Goal: Task Accomplishment & Management: Complete application form

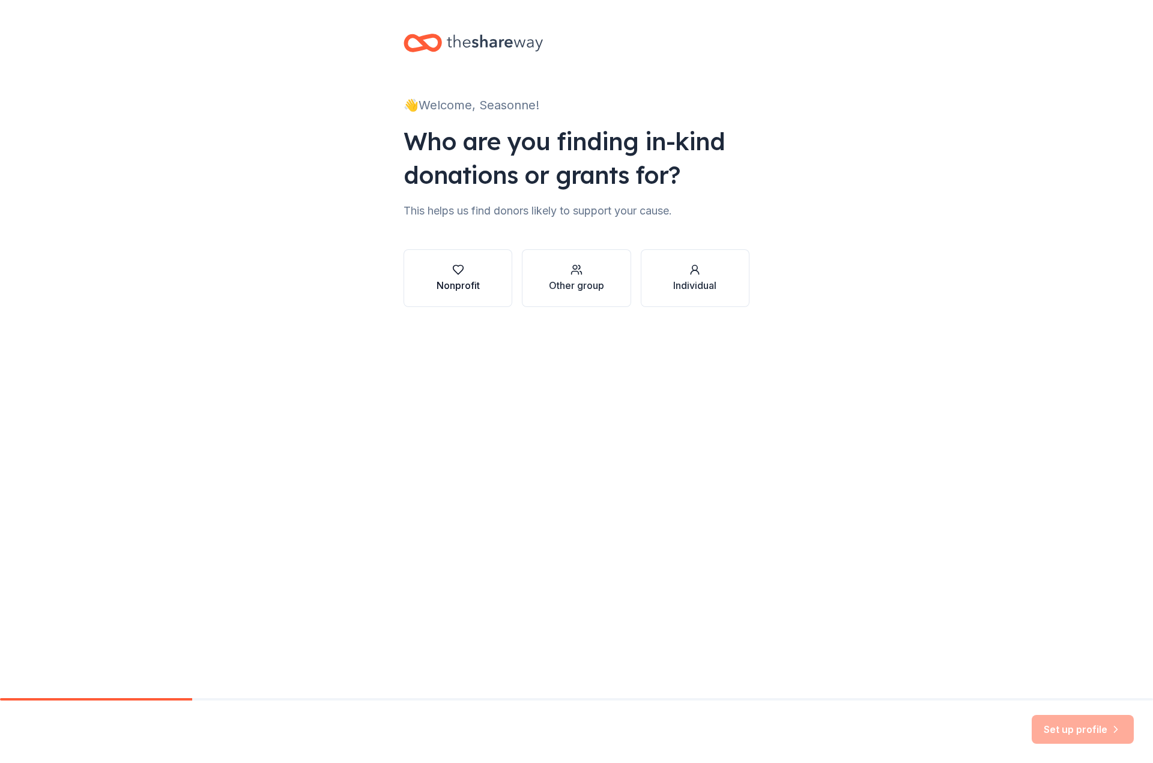
click at [487, 291] on button "Nonprofit" at bounding box center [458, 278] width 109 height 58
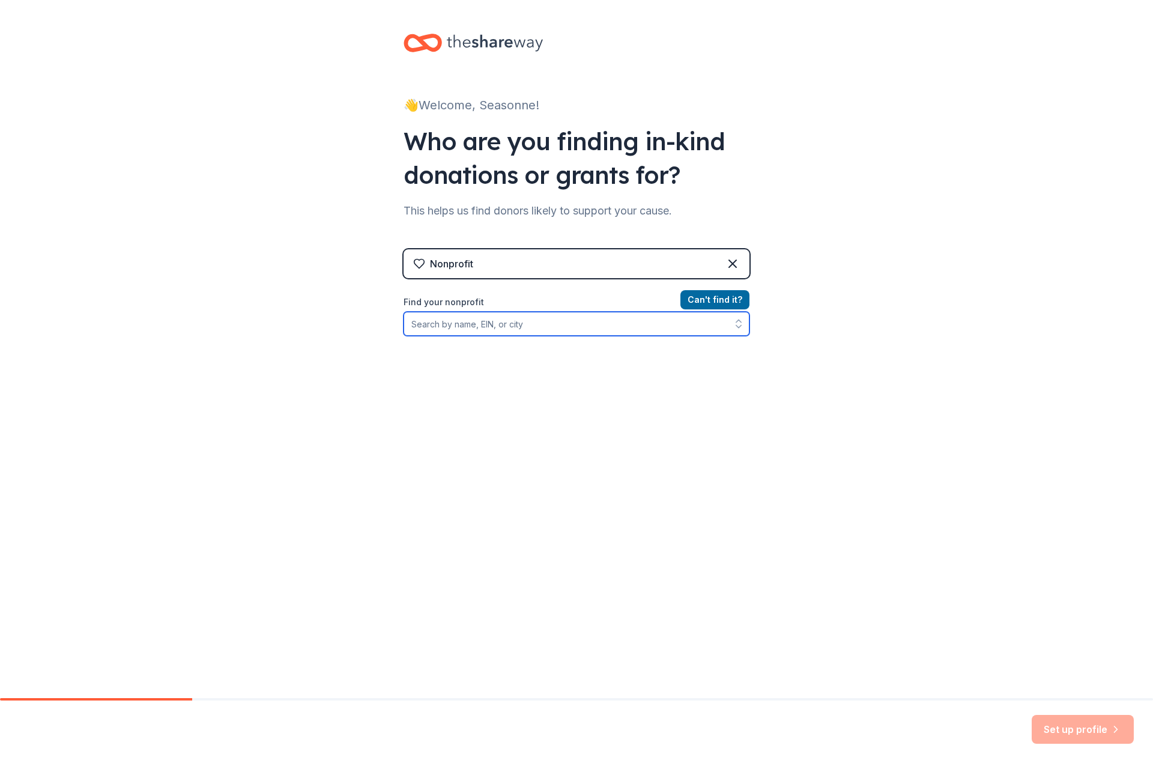
click at [473, 330] on input "Find your nonprofit" at bounding box center [577, 324] width 346 height 24
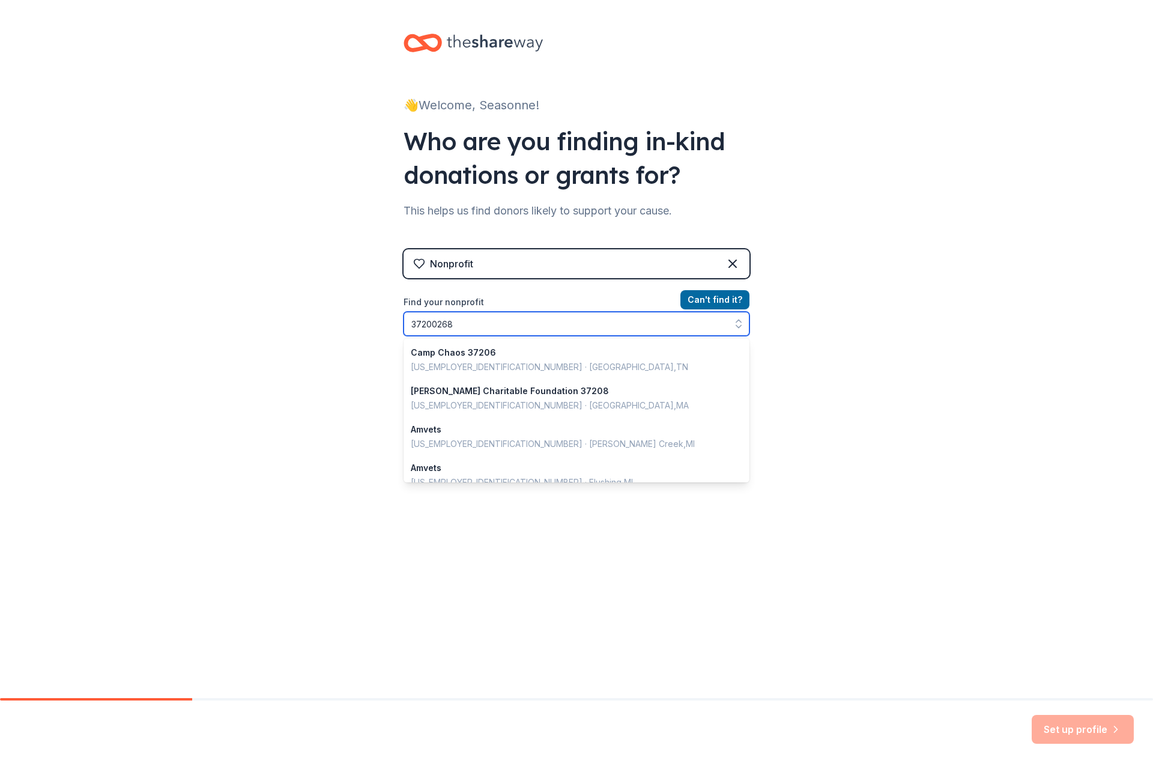
type input "372002683"
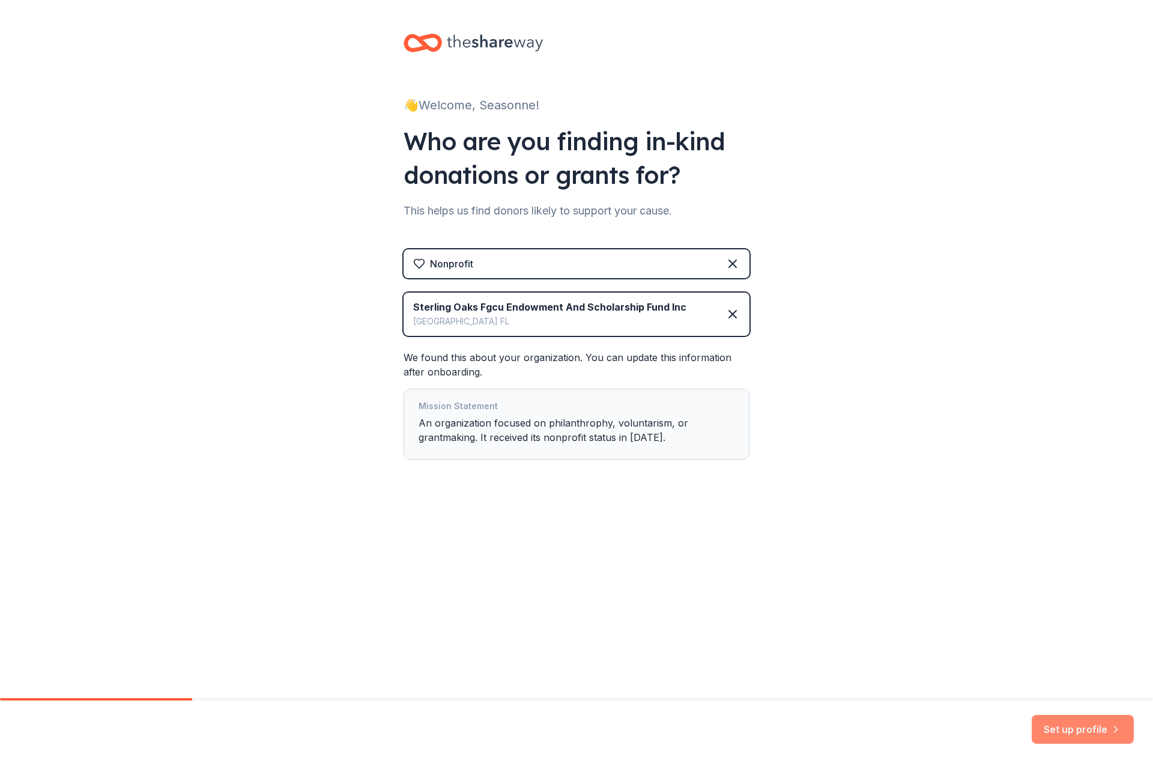
click at [1091, 733] on button "Set up profile" at bounding box center [1083, 729] width 102 height 29
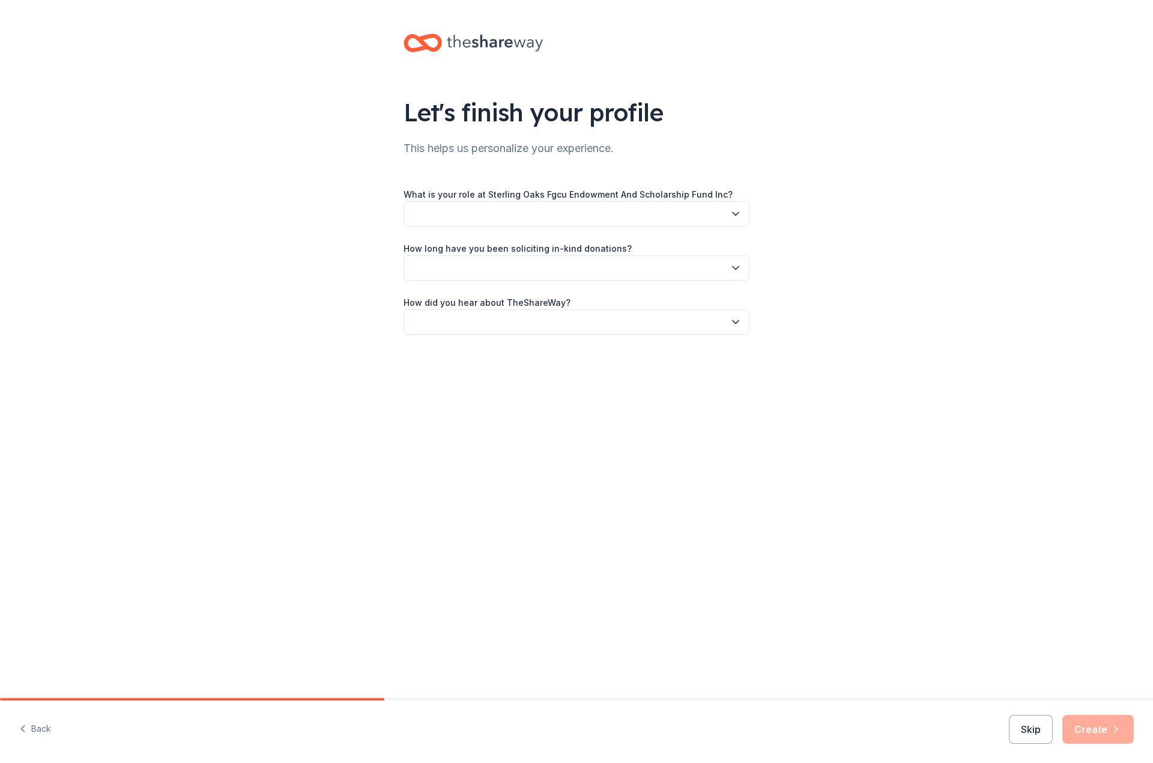
click at [476, 216] on button "button" at bounding box center [577, 213] width 346 height 25
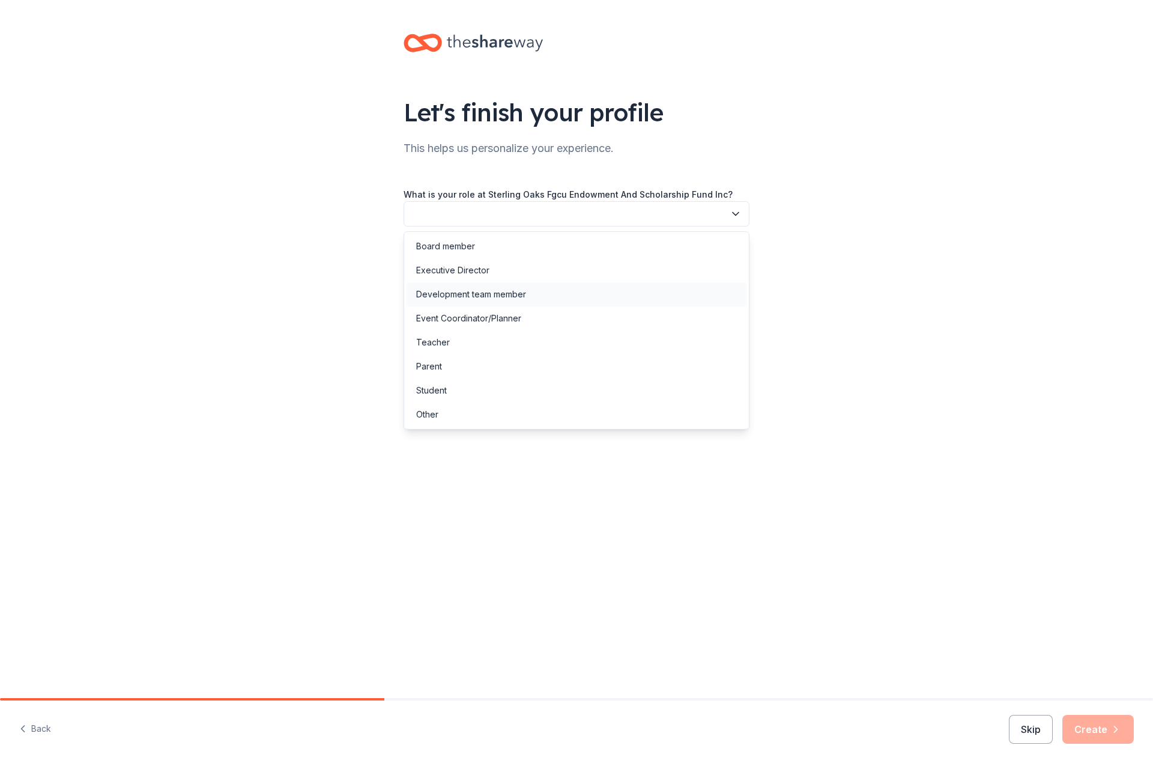
click at [537, 294] on div "Development team member" at bounding box center [577, 294] width 340 height 24
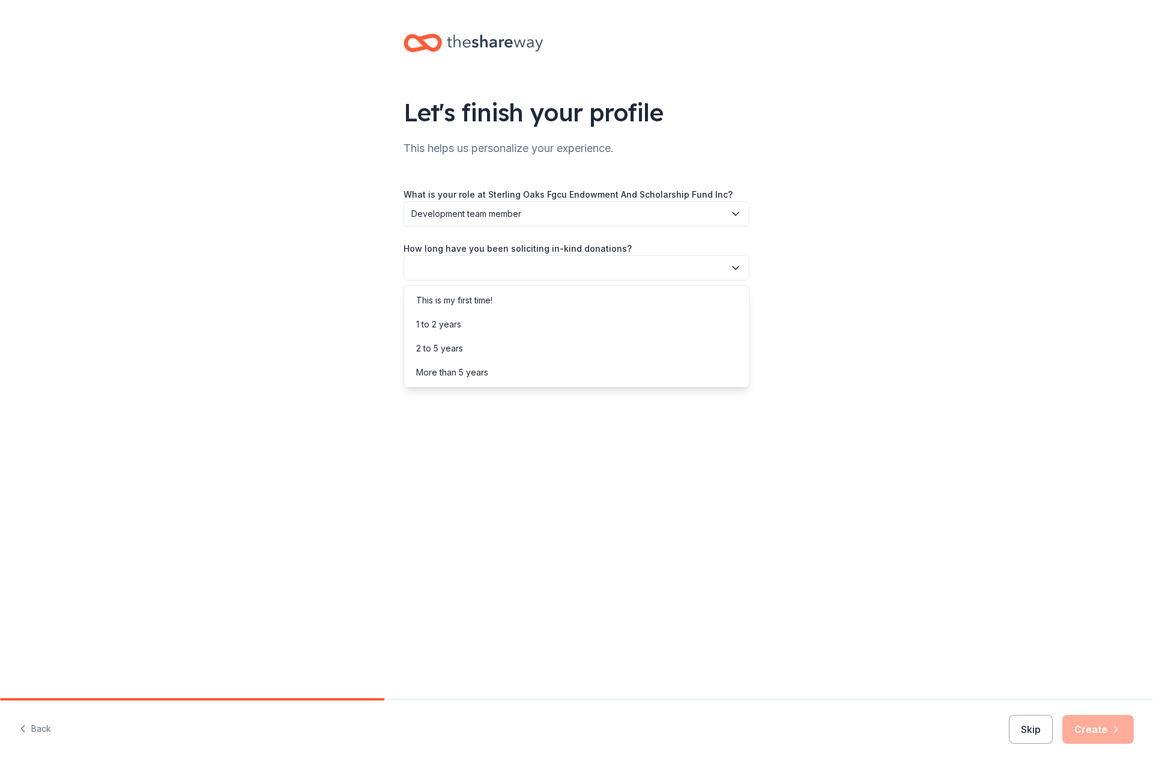
click at [536, 273] on button "button" at bounding box center [577, 267] width 346 height 25
click at [487, 375] on div "More than 5 years" at bounding box center [452, 372] width 72 height 14
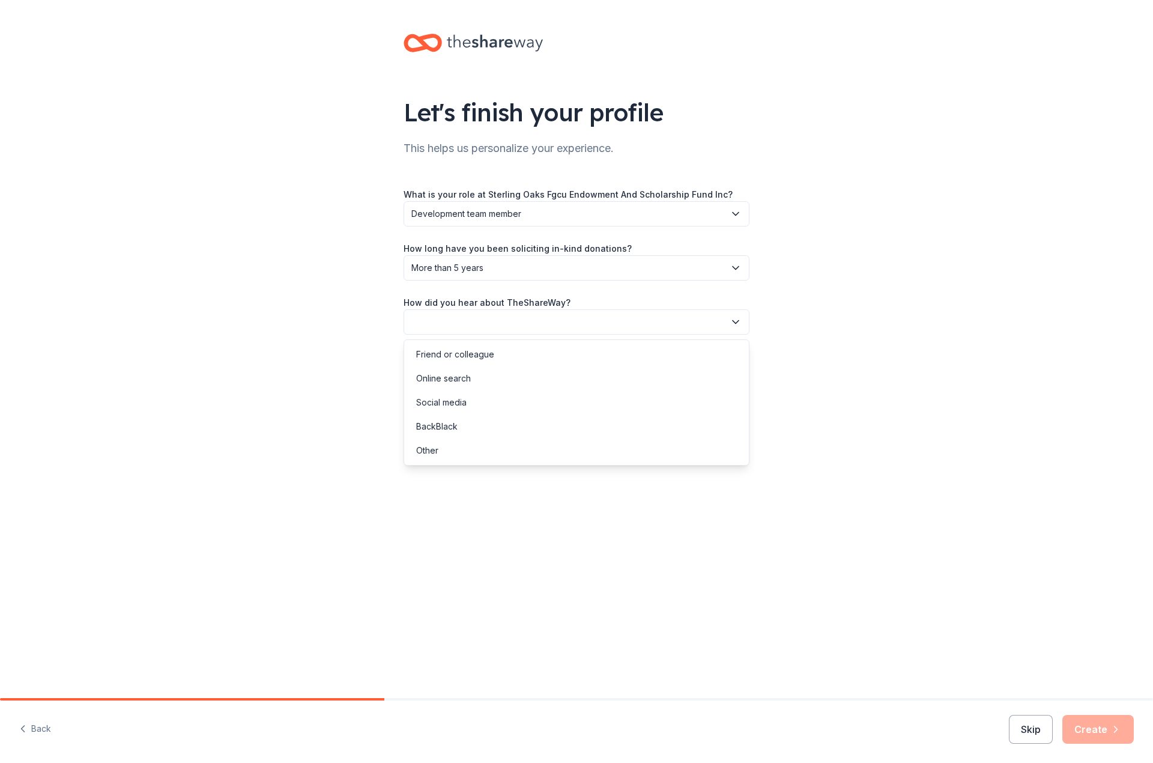
click at [508, 325] on button "button" at bounding box center [577, 321] width 346 height 25
click at [499, 353] on div "Friend or colleague" at bounding box center [577, 354] width 340 height 24
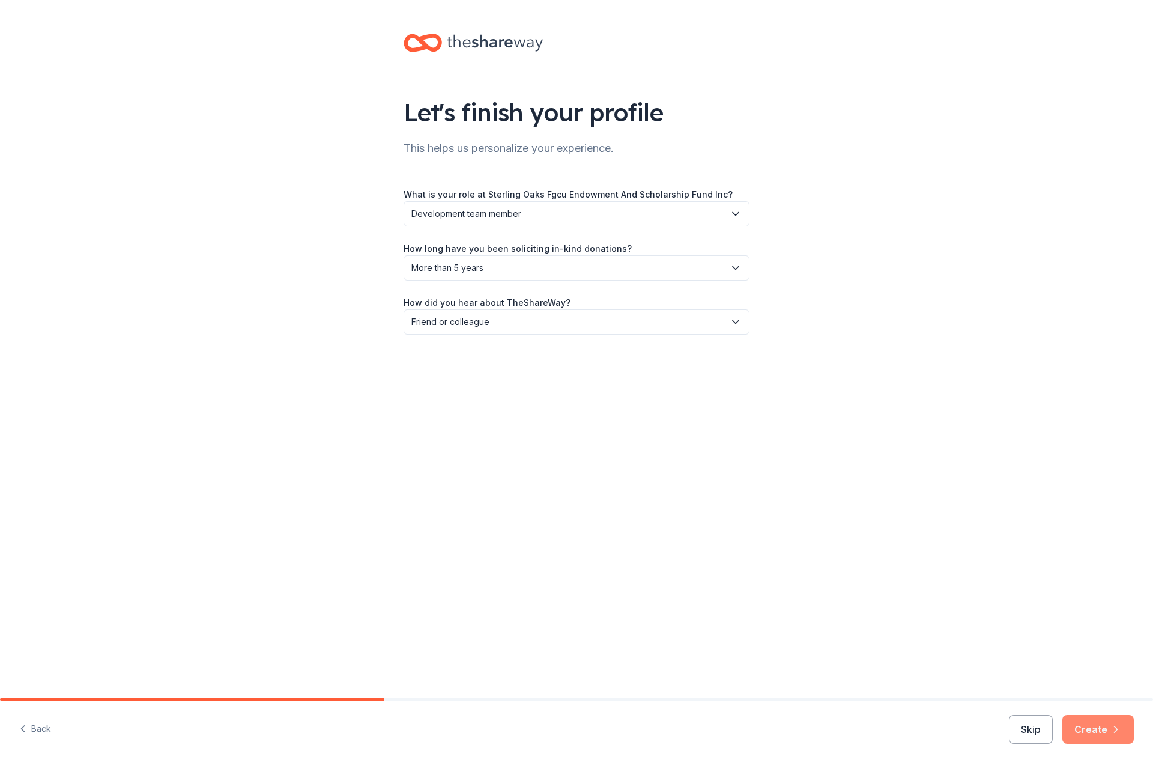
click at [1093, 719] on button "Create" at bounding box center [1098, 729] width 71 height 29
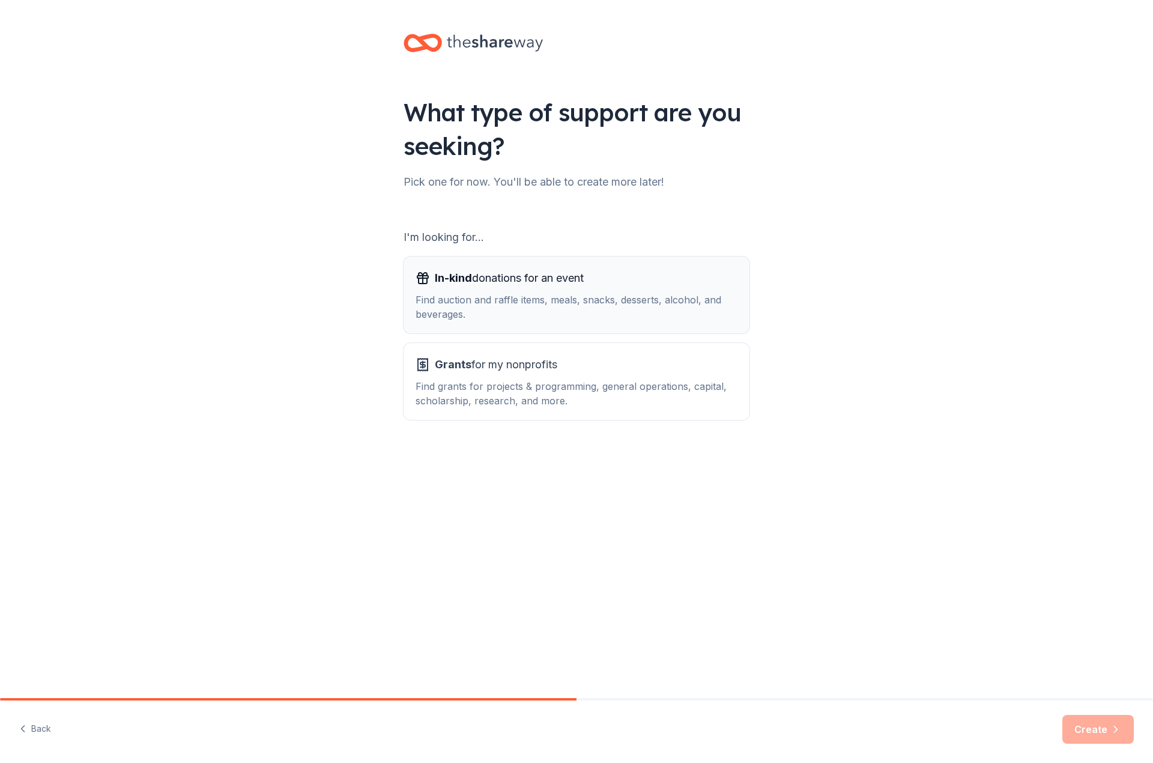
click at [448, 296] on div "Find auction and raffle items, meals, snacks, desserts, alcohol, and beverages." at bounding box center [577, 307] width 322 height 29
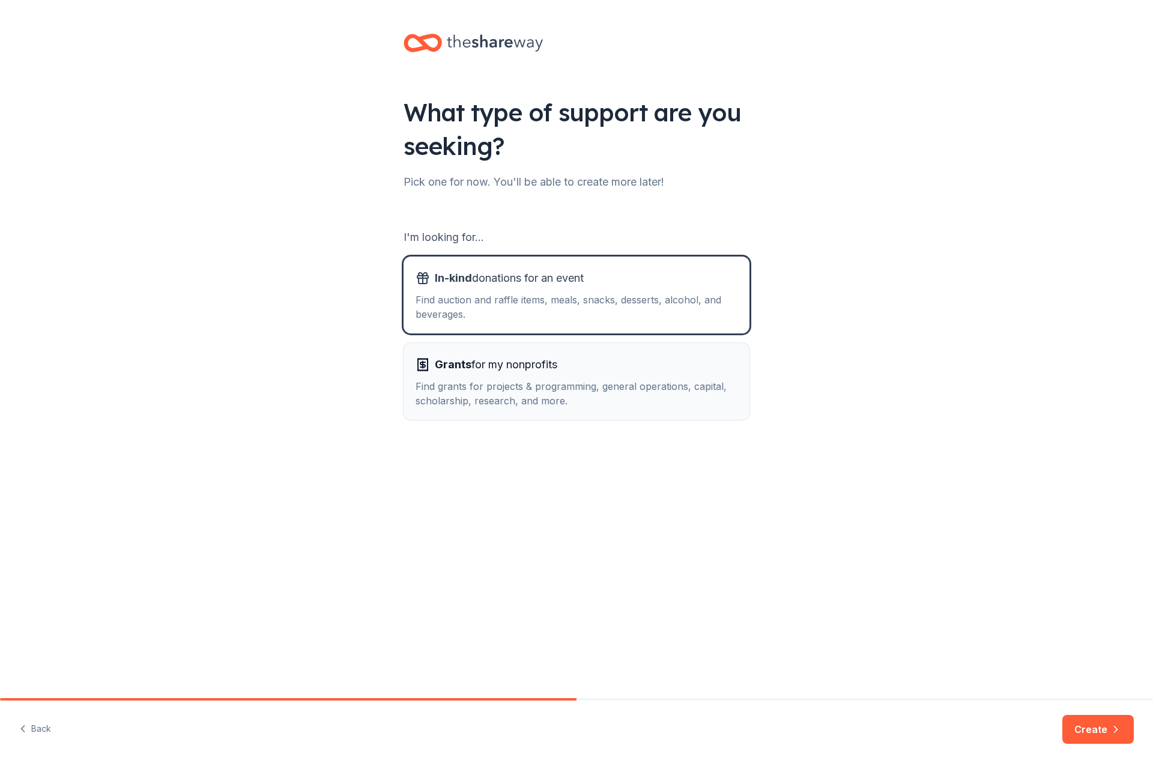
click at [474, 375] on div "Grants for my nonprofits Find grants for projects & programming, general operat…" at bounding box center [577, 381] width 322 height 53
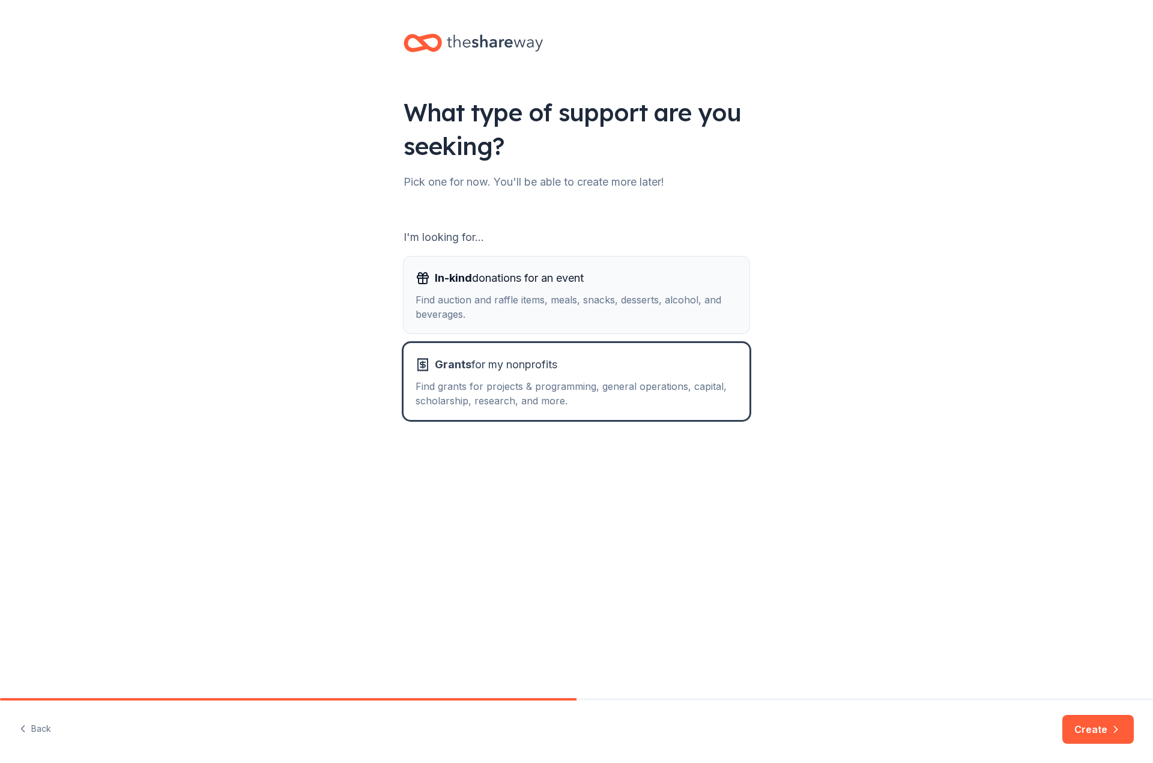
click at [493, 294] on div "Find auction and raffle items, meals, snacks, desserts, alcohol, and beverages." at bounding box center [577, 307] width 322 height 29
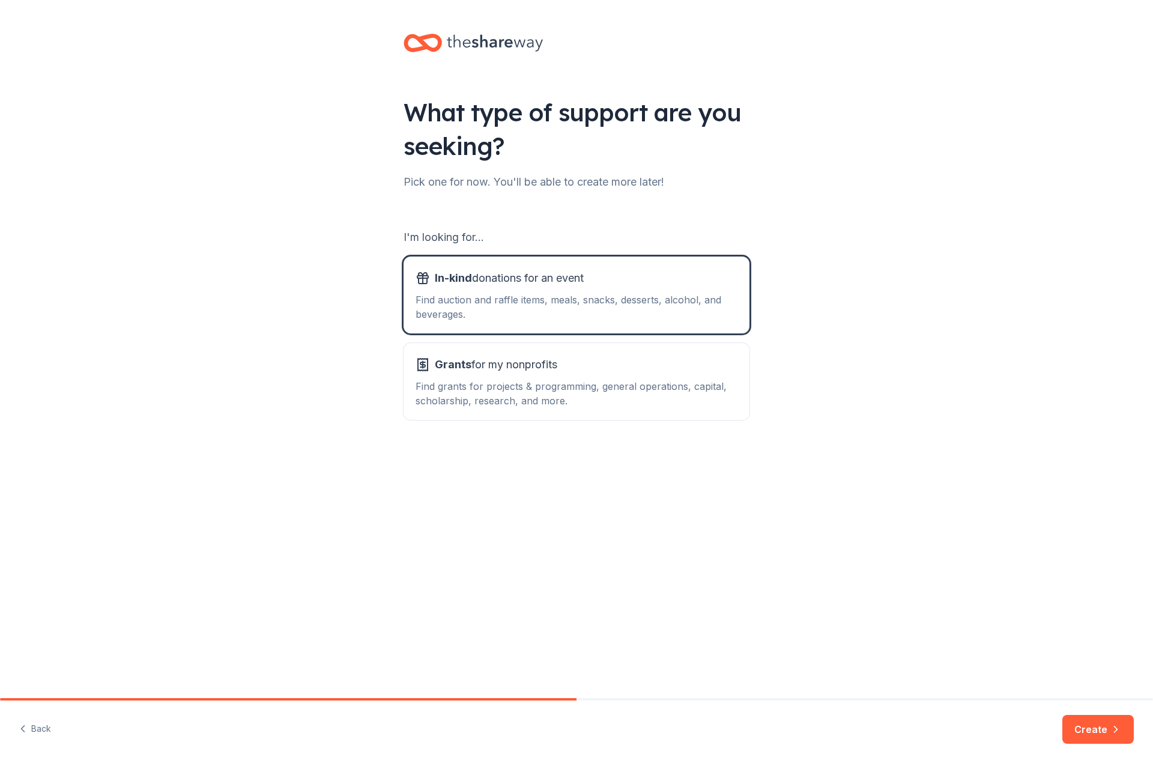
click at [1048, 577] on div "What type of support are you seeking? Pick one for now. You'll be able to creat…" at bounding box center [576, 349] width 1153 height 698
click at [1085, 729] on button "Create" at bounding box center [1098, 729] width 71 height 29
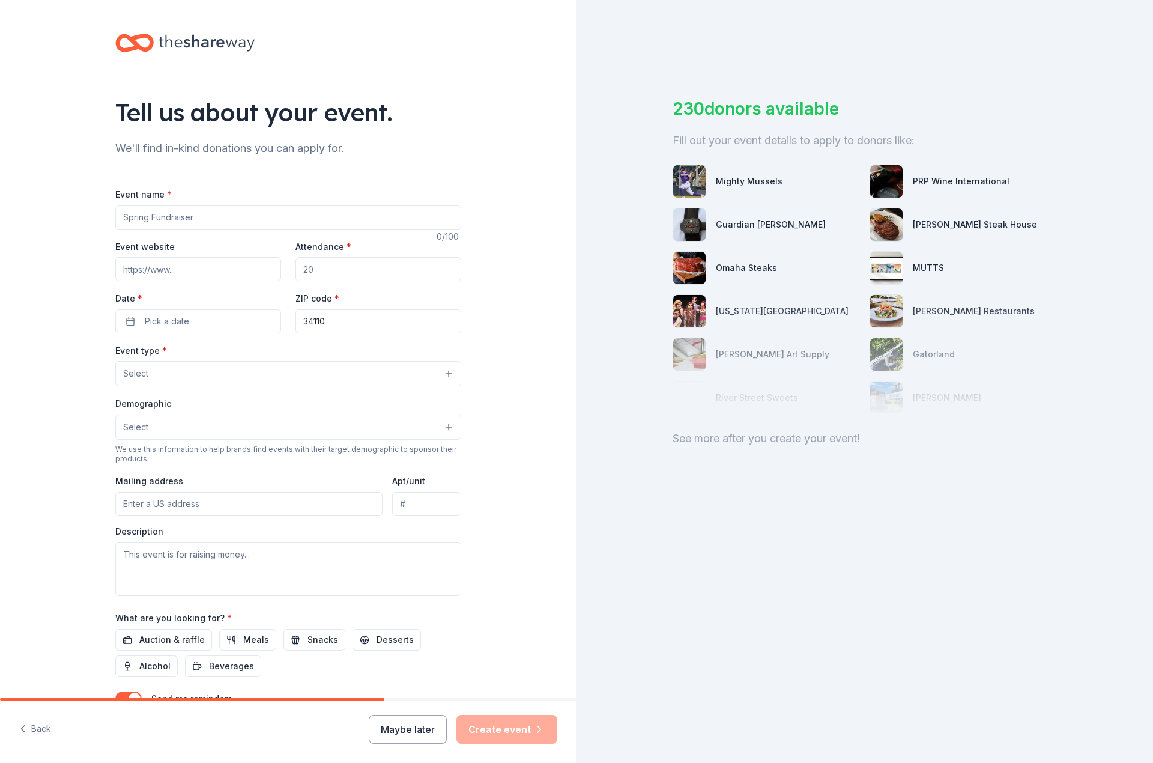
click at [208, 215] on input "Event name *" at bounding box center [288, 217] width 346 height 24
type input "Sterling Oaks Legacy"
type input "www.theclubatsterlingoaks.com"
click at [320, 269] on input "Attendance *" at bounding box center [379, 269] width 166 height 24
type input "100"
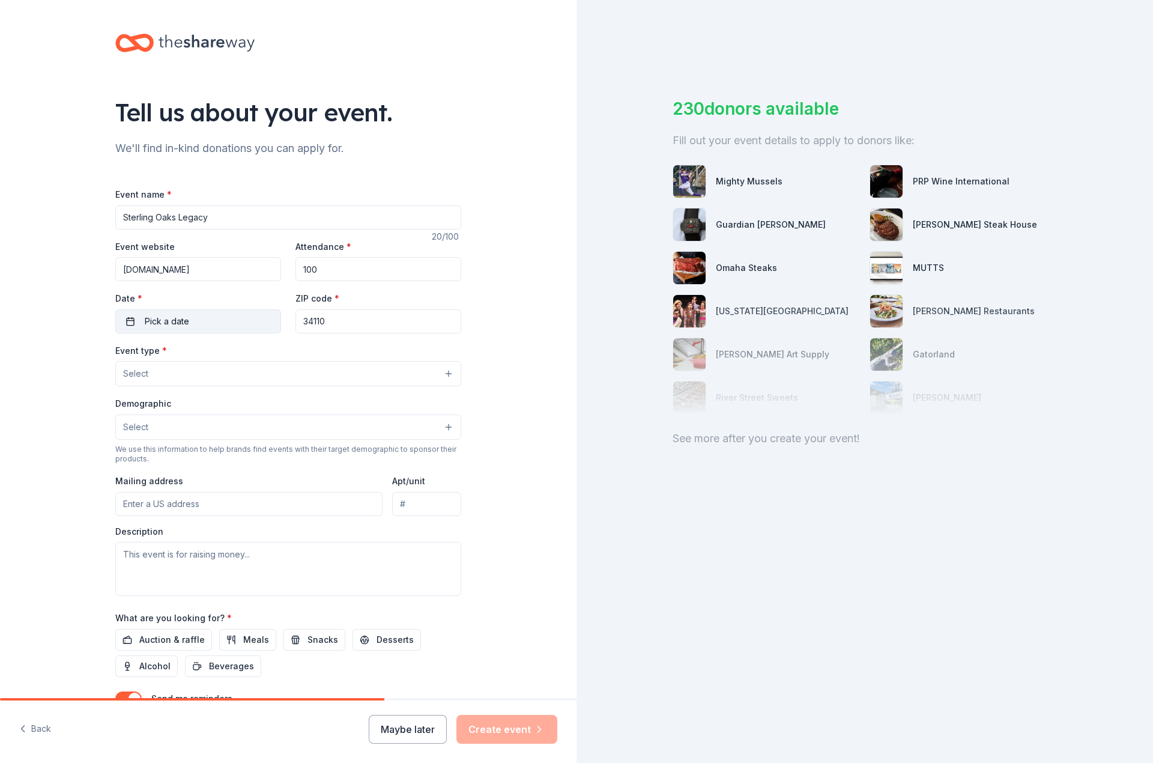
click at [246, 323] on button "Pick a date" at bounding box center [198, 321] width 166 height 24
click at [255, 351] on button "Go to next month" at bounding box center [258, 353] width 17 height 17
click at [254, 351] on button "Go to next month" at bounding box center [258, 353] width 17 height 17
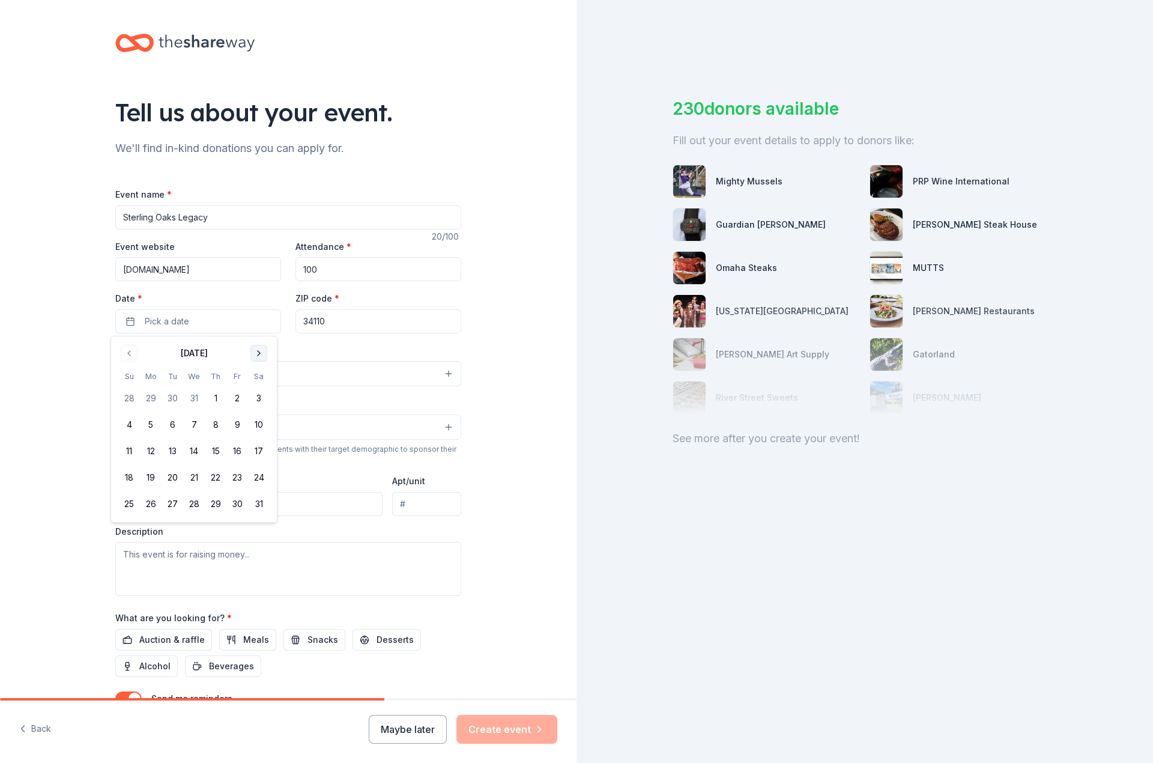
click at [254, 351] on button "Go to next month" at bounding box center [258, 353] width 17 height 17
click at [171, 502] on button "31" at bounding box center [173, 504] width 22 height 22
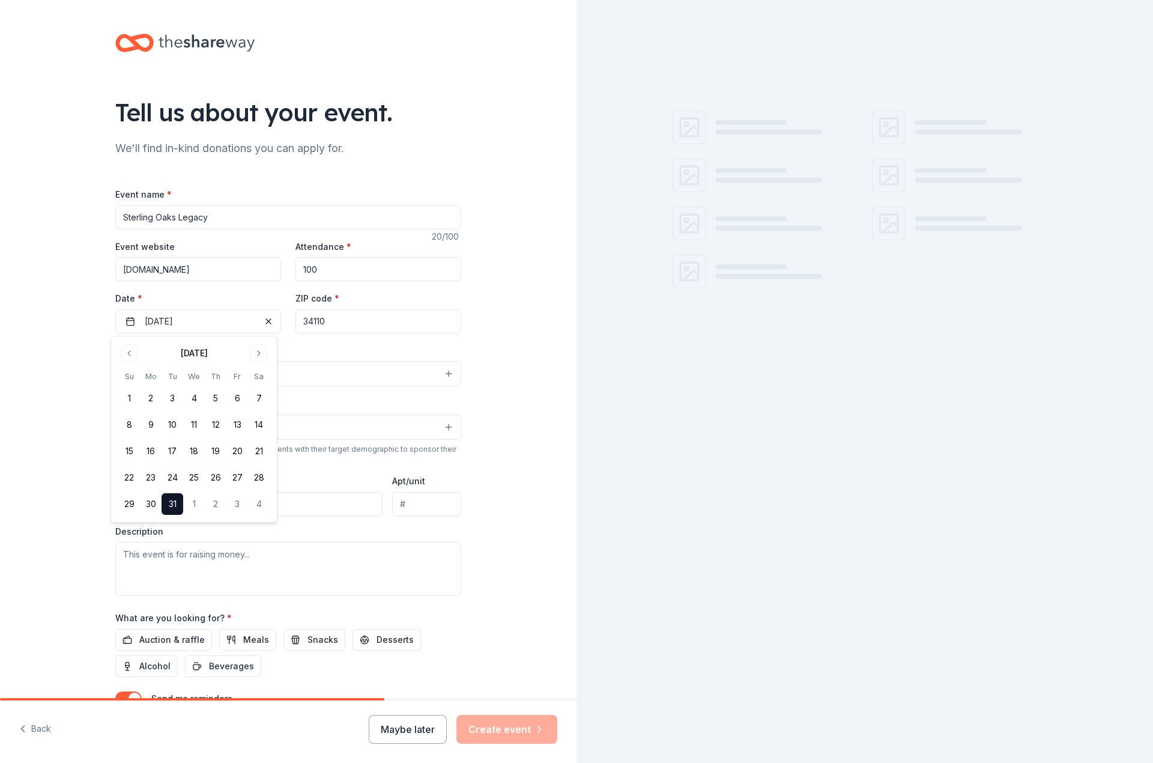
click at [64, 359] on div "Tell us about your event. We'll find in-kind donations you can apply for. Event…" at bounding box center [288, 400] width 577 height 800
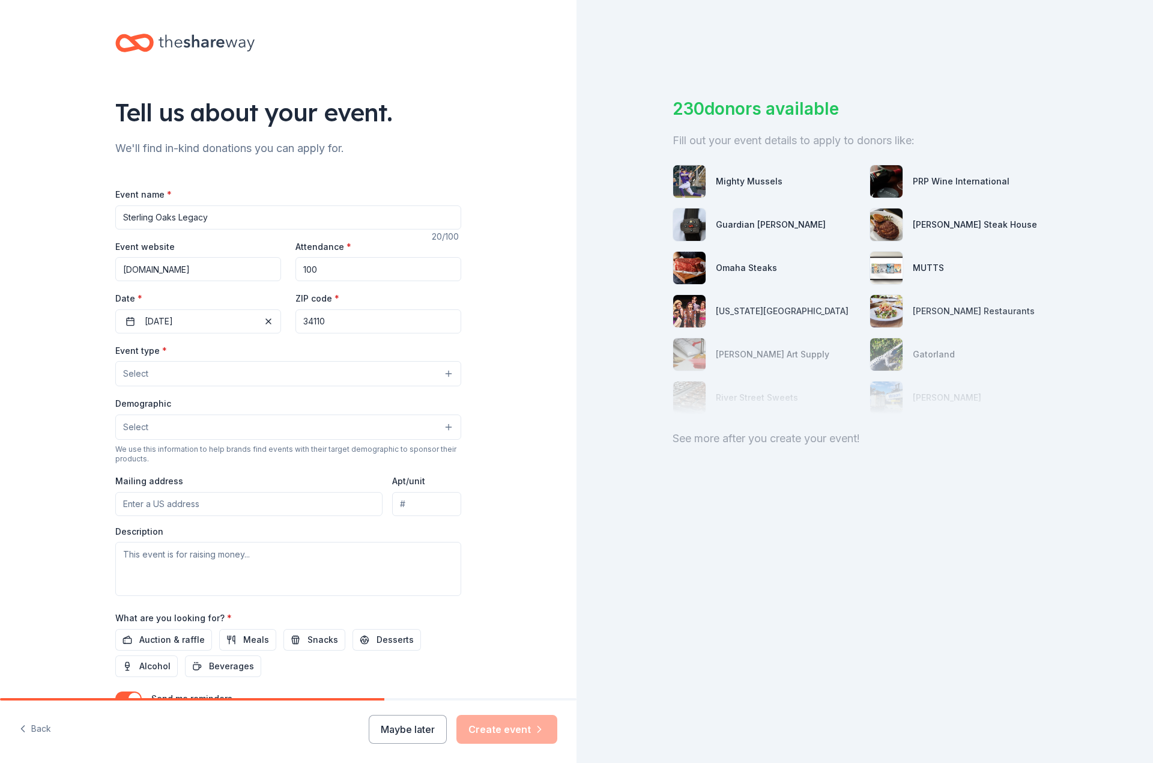
click at [154, 377] on button "Select" at bounding box center [288, 373] width 346 height 25
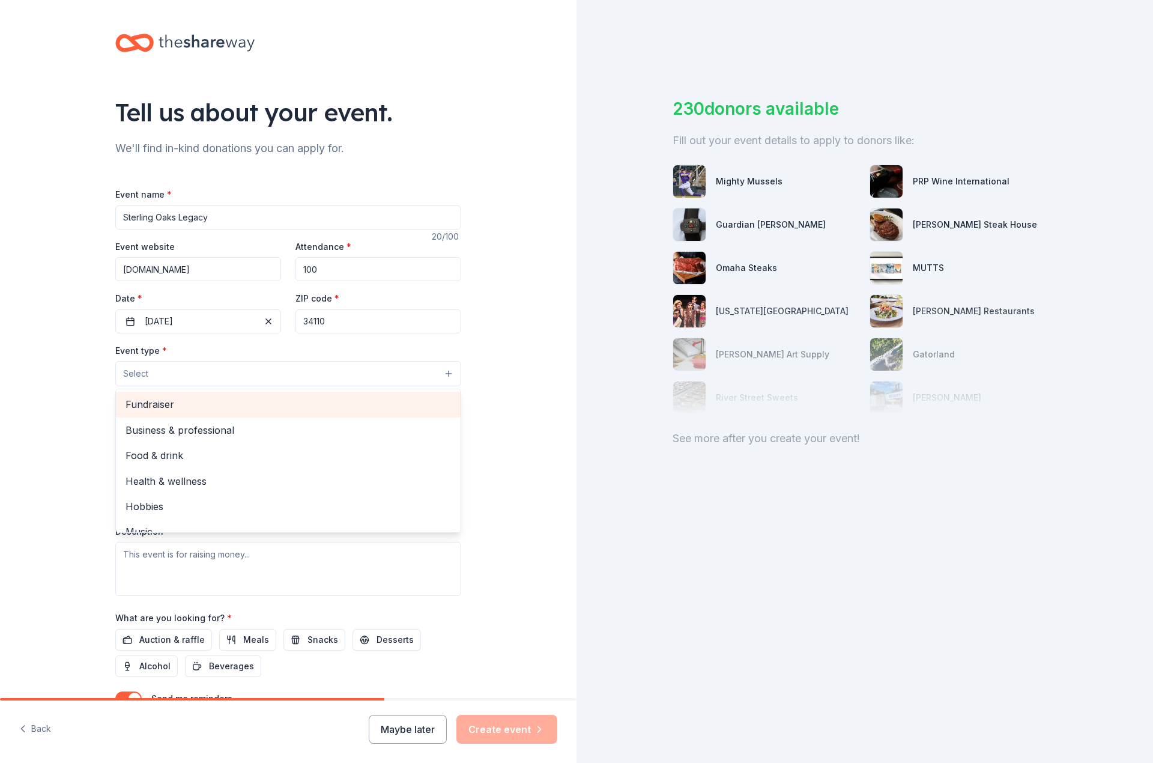
click at [170, 404] on span "Fundraiser" at bounding box center [289, 404] width 326 height 16
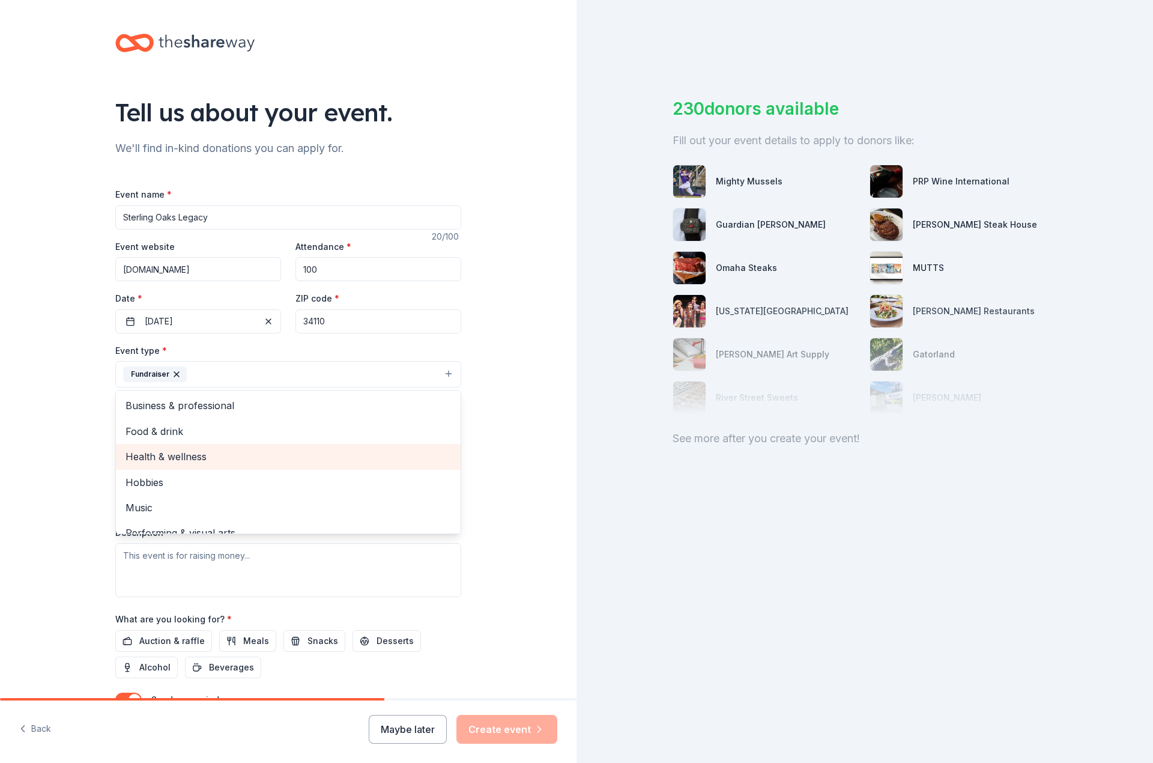
scroll to position [14, 0]
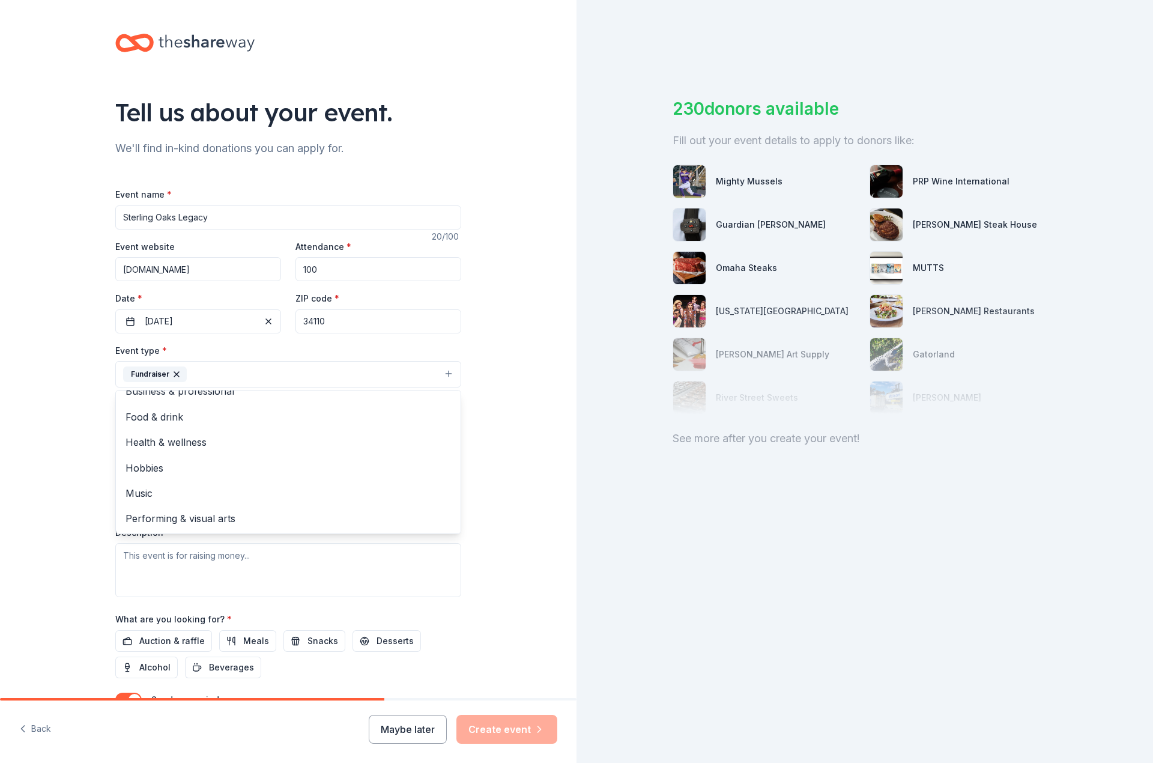
click at [56, 445] on div "Tell us about your event. We'll find in-kind donations you can apply for. Event…" at bounding box center [288, 400] width 577 height 801
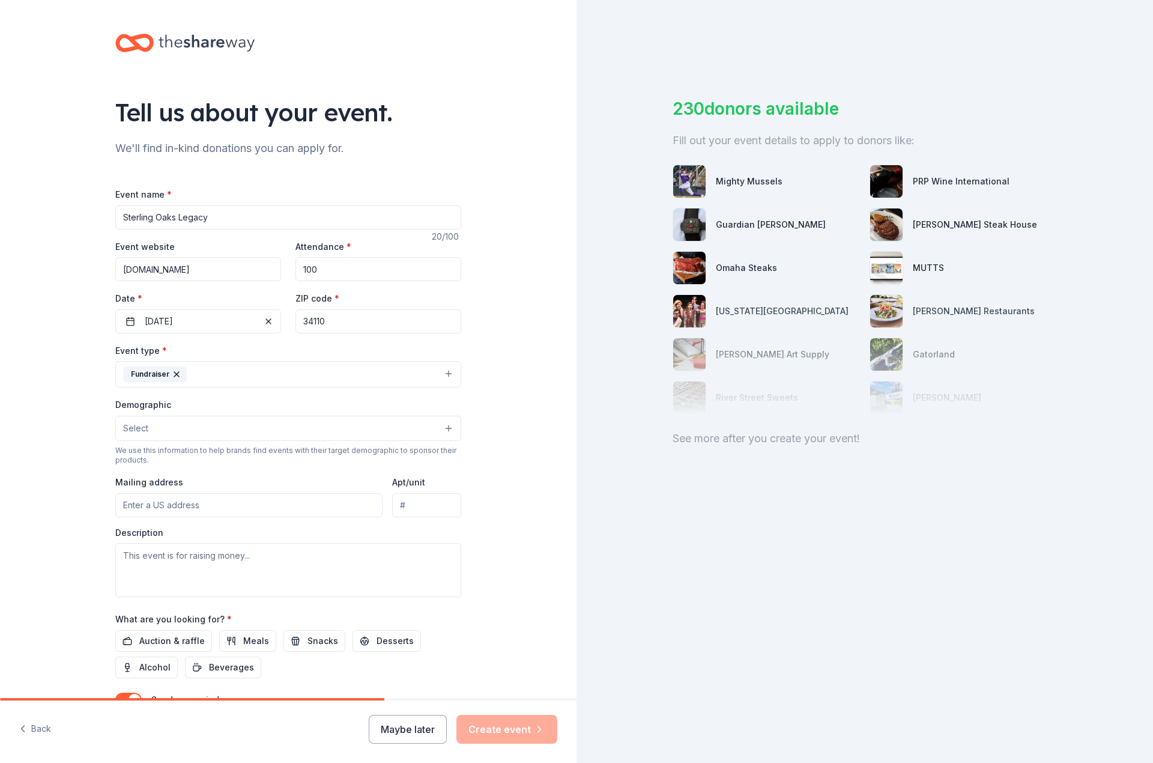
click at [162, 429] on button "Select" at bounding box center [288, 428] width 346 height 25
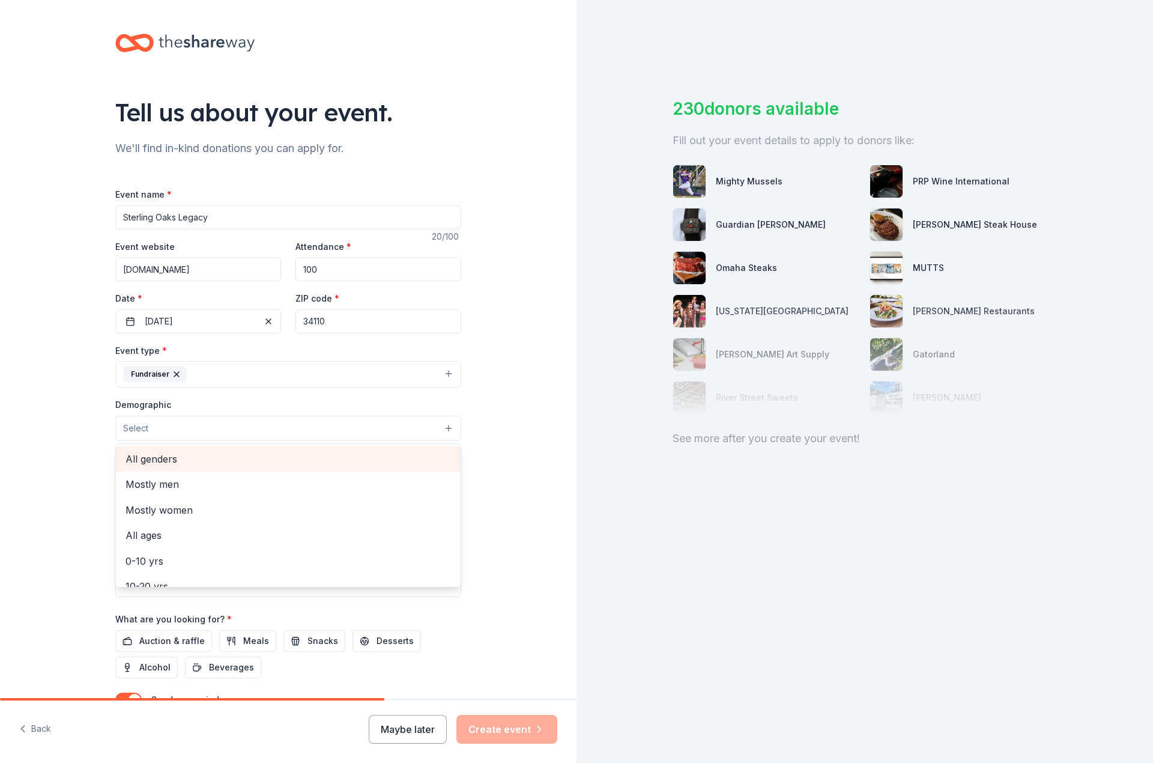
click at [163, 461] on span "All genders" at bounding box center [289, 459] width 326 height 16
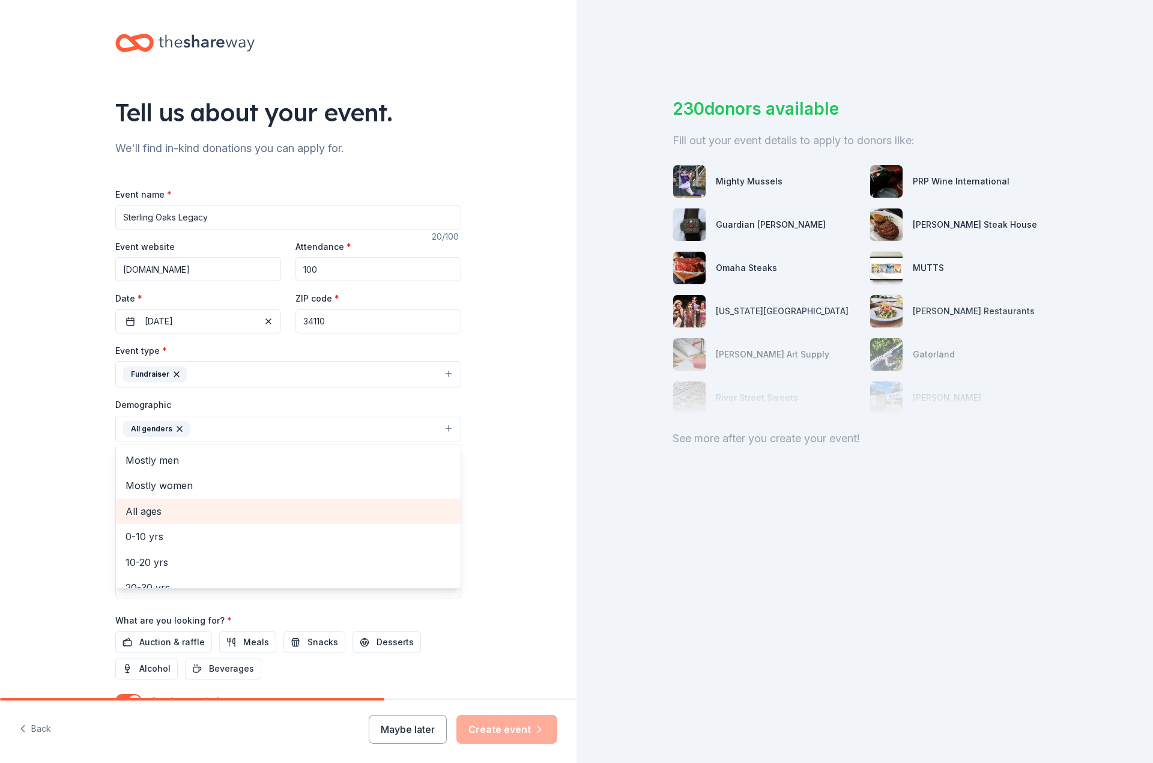
click at [156, 511] on span "All ages" at bounding box center [289, 511] width 326 height 16
click at [81, 491] on div "Tell us about your event. We'll find in-kind donations you can apply for. Event…" at bounding box center [288, 401] width 577 height 802
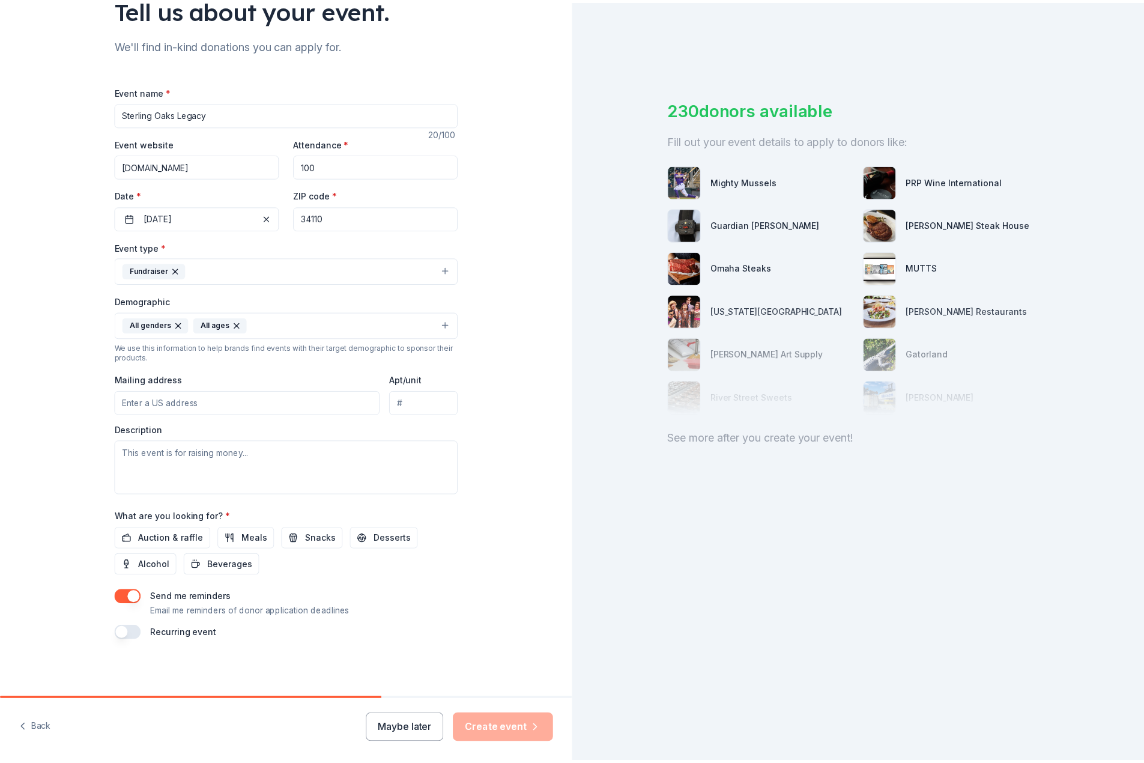
scroll to position [104, 0]
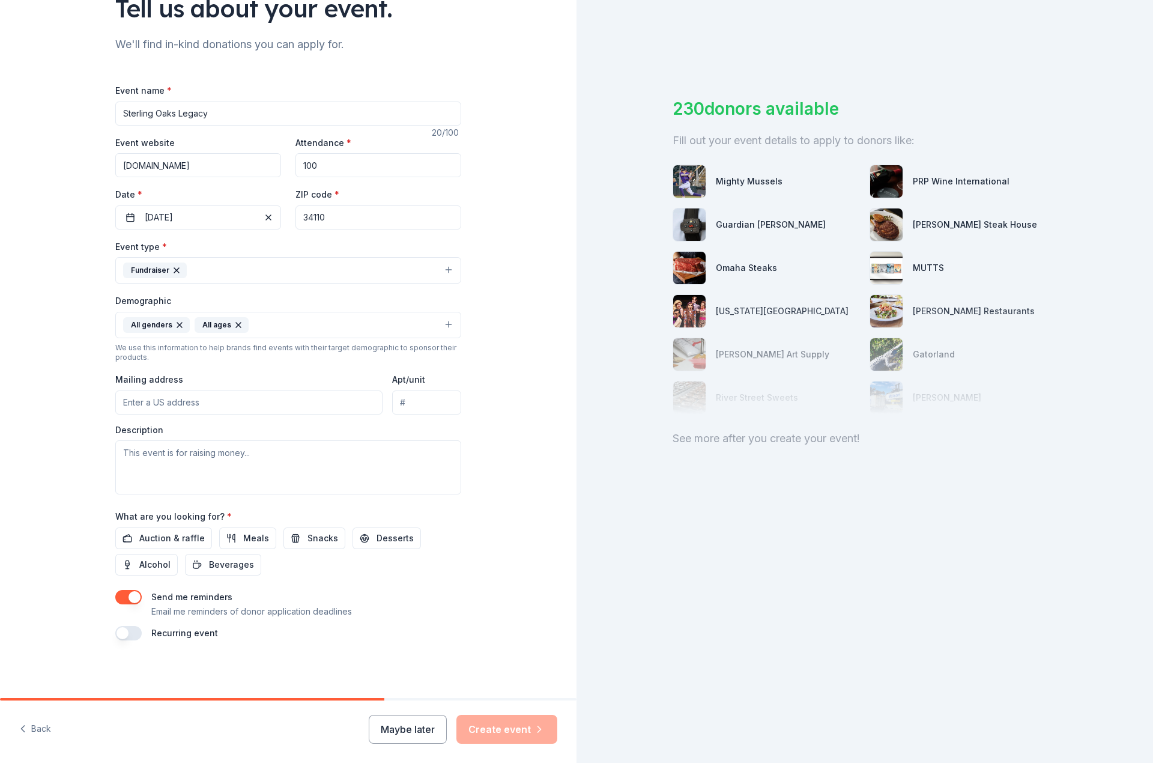
click at [187, 400] on input "Mailing address" at bounding box center [248, 402] width 267 height 24
type input "822 Sterling Oaks Boulevard, Naples, FL, 34110"
click at [83, 415] on div "Tell us about your event. We'll find in-kind donations you can apply for. Event…" at bounding box center [288, 297] width 577 height 802
click at [187, 466] on textarea at bounding box center [288, 467] width 346 height 54
paste textarea "Founded in [DATE], the Sterling Oaks Legacy was created to provide scholarships…"
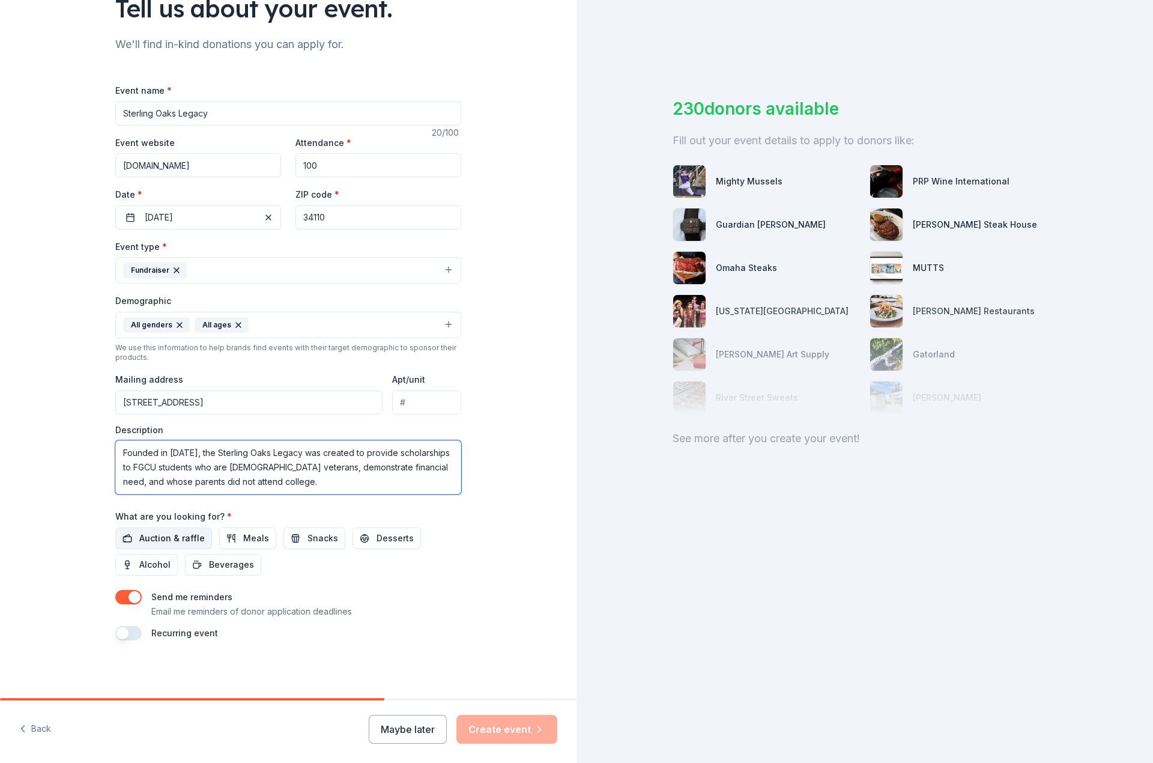
type textarea "Founded in [DATE], the Sterling Oaks Legacy was created to provide scholarships…"
click at [157, 538] on span "Auction & raffle" at bounding box center [171, 538] width 65 height 14
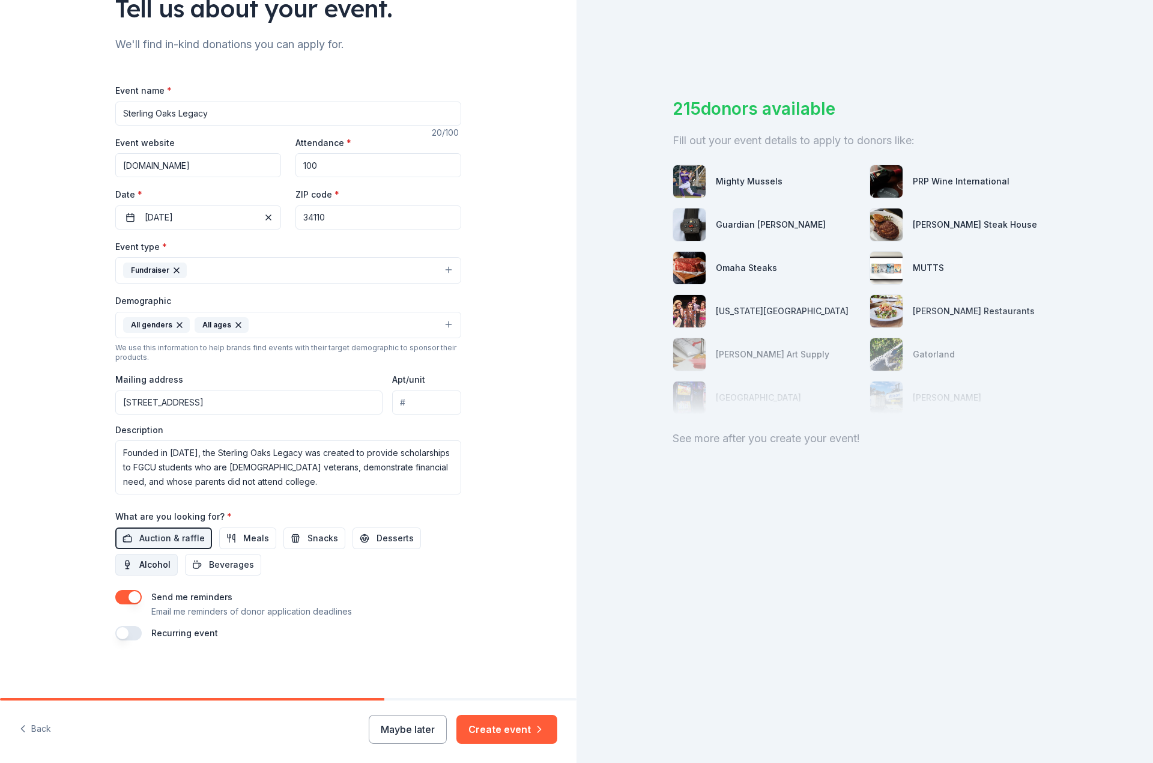
drag, startPoint x: 148, startPoint y: 565, endPoint x: 169, endPoint y: 565, distance: 21.0
click at [150, 565] on span "Alcohol" at bounding box center [154, 564] width 31 height 14
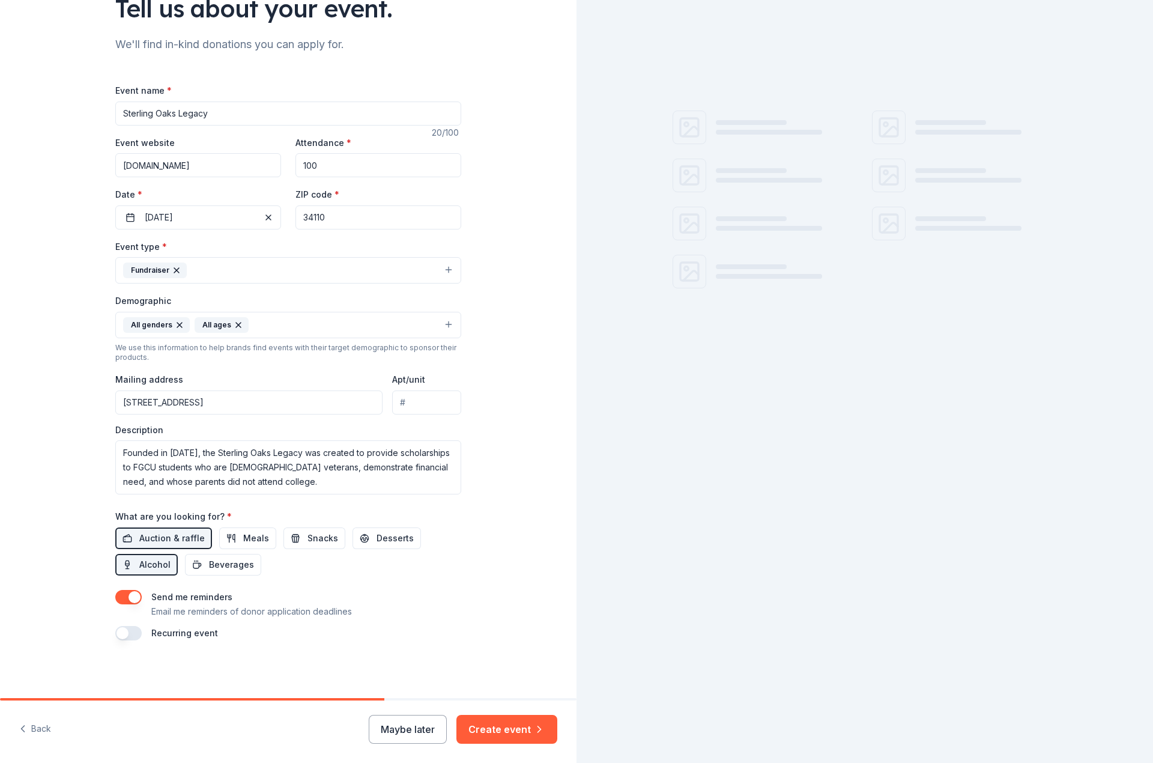
click at [218, 563] on span "Beverages" at bounding box center [231, 564] width 45 height 14
click at [250, 532] on span "Meals" at bounding box center [256, 538] width 26 height 14
click at [308, 533] on span "Snacks" at bounding box center [323, 538] width 31 height 14
click at [399, 532] on span "Desserts" at bounding box center [395, 538] width 37 height 14
drag, startPoint x: 226, startPoint y: 566, endPoint x: 226, endPoint y: 553, distance: 13.2
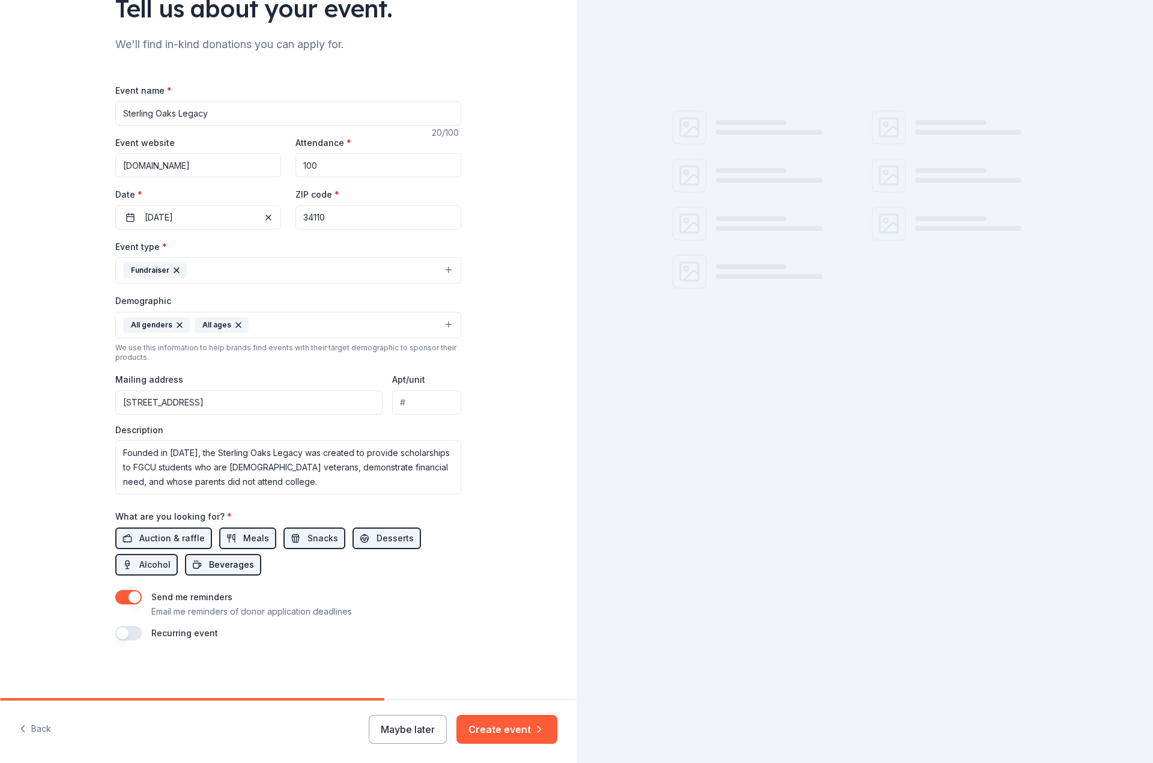
click at [225, 566] on span "Beverages" at bounding box center [231, 564] width 45 height 14
click at [243, 539] on span "Meals" at bounding box center [256, 538] width 26 height 14
drag, startPoint x: 290, startPoint y: 537, endPoint x: 372, endPoint y: 537, distance: 82.3
click at [299, 537] on button "Snacks" at bounding box center [315, 538] width 62 height 22
click at [382, 537] on span "Desserts" at bounding box center [395, 538] width 37 height 14
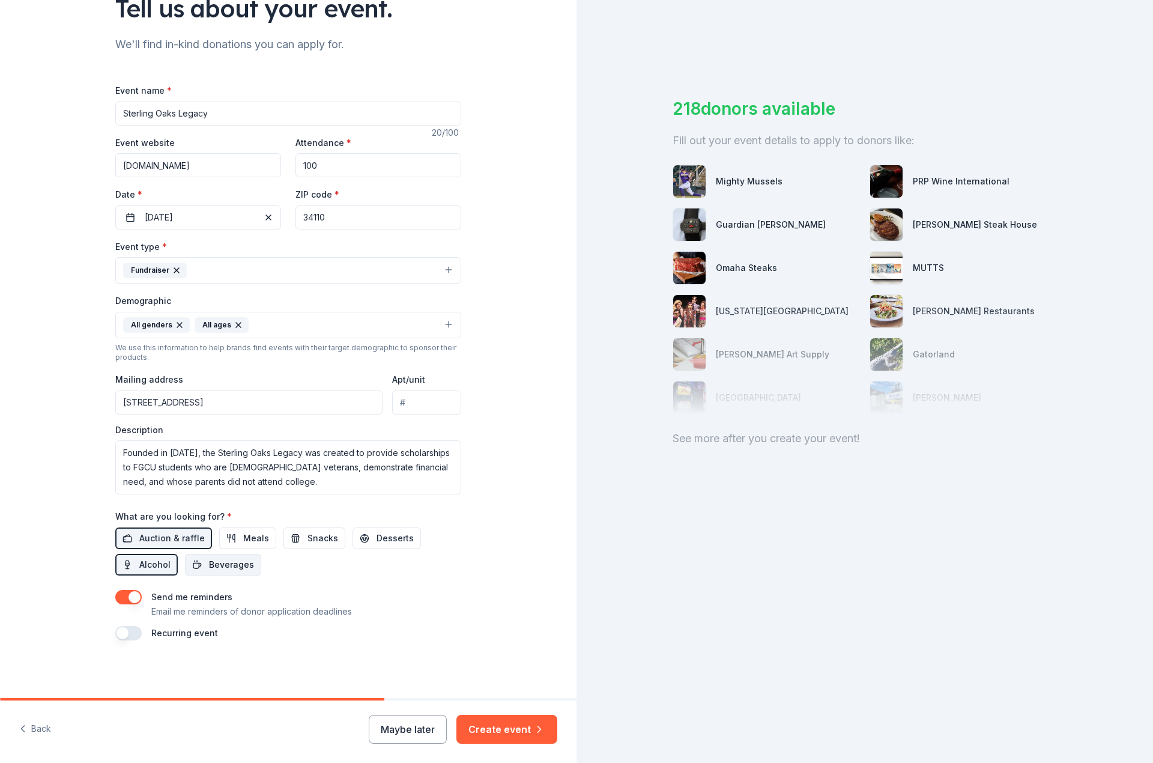
click at [237, 569] on span "Beverages" at bounding box center [231, 564] width 45 height 14
click at [165, 538] on span "Auction & raffle" at bounding box center [171, 538] width 65 height 14
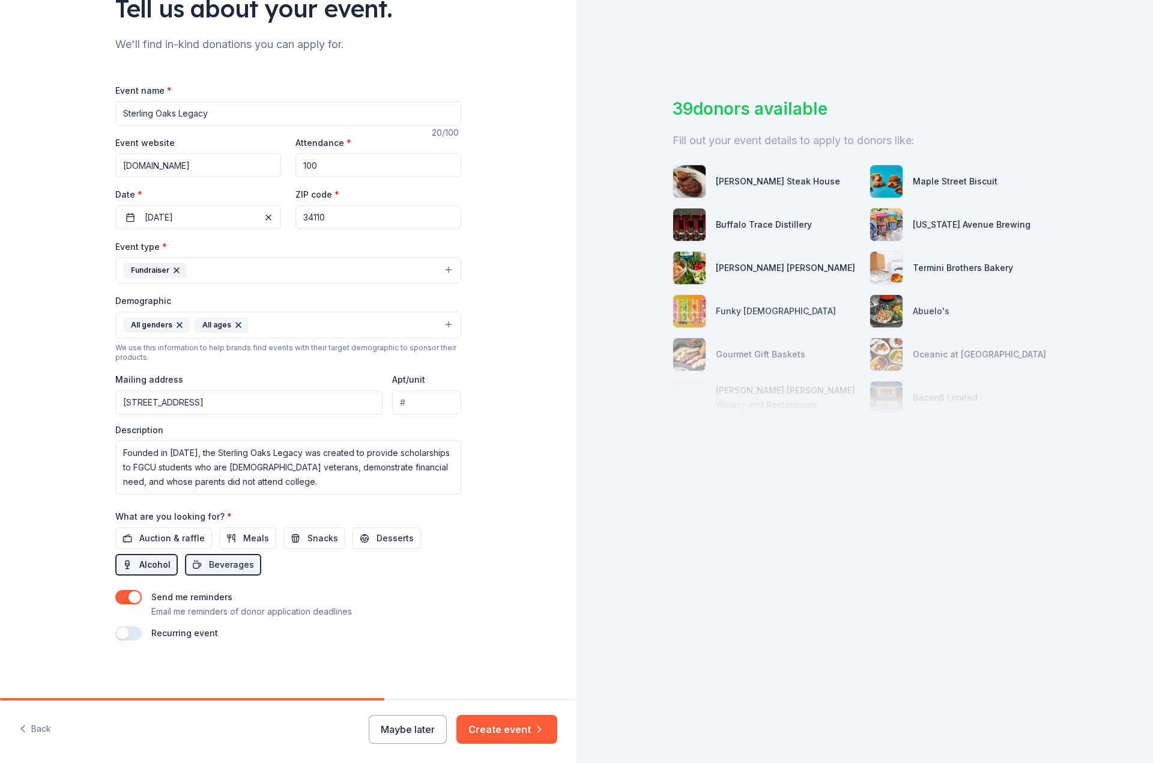
click at [150, 565] on span "Alcohol" at bounding box center [154, 564] width 31 height 14
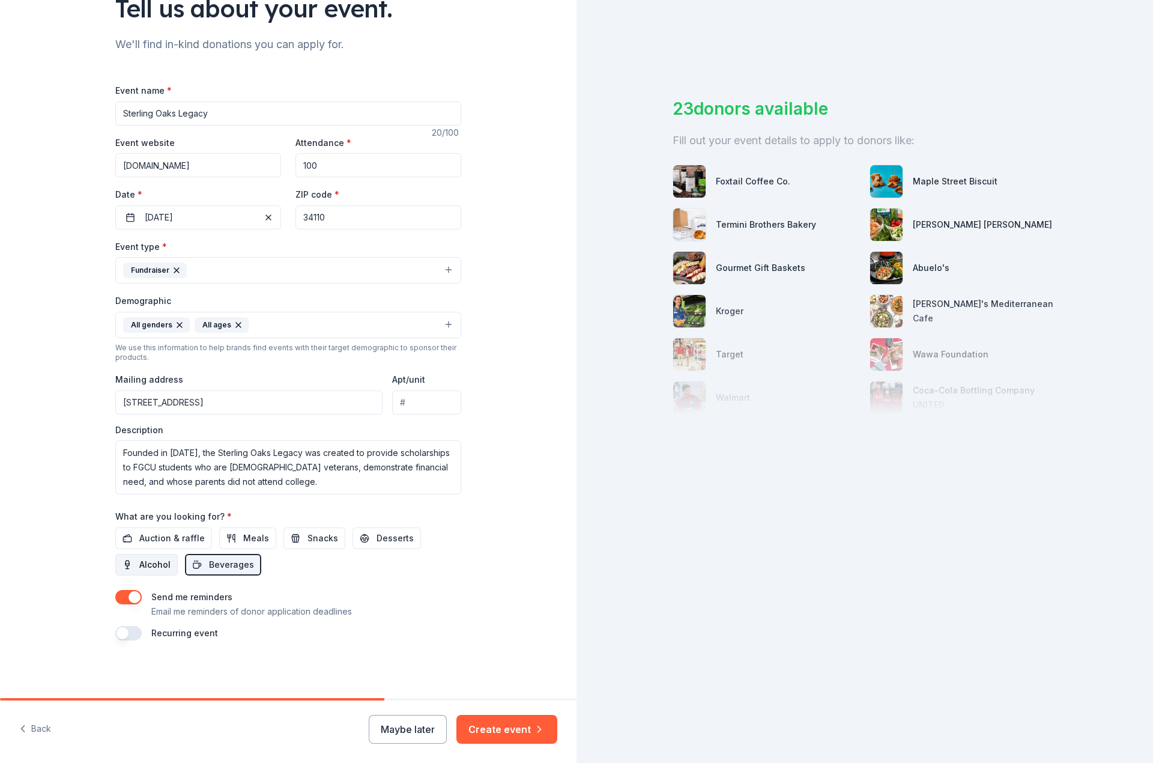
click at [151, 565] on span "Alcohol" at bounding box center [154, 564] width 31 height 14
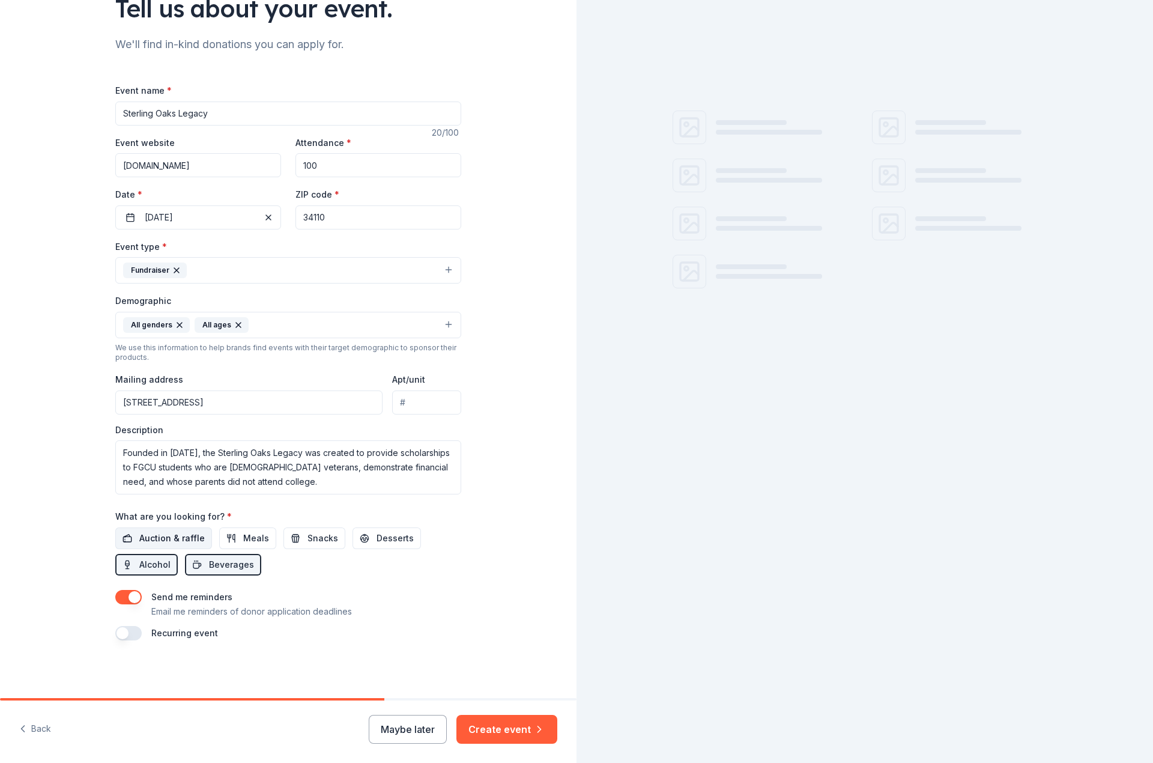
click at [169, 539] on span "Auction & raffle" at bounding box center [171, 538] width 65 height 14
click at [231, 536] on button "Meals" at bounding box center [247, 538] width 57 height 22
drag, startPoint x: 295, startPoint y: 535, endPoint x: 307, endPoint y: 535, distance: 12.0
click at [296, 535] on button "Snacks" at bounding box center [315, 538] width 62 height 22
click at [385, 536] on span "Desserts" at bounding box center [395, 538] width 37 height 14
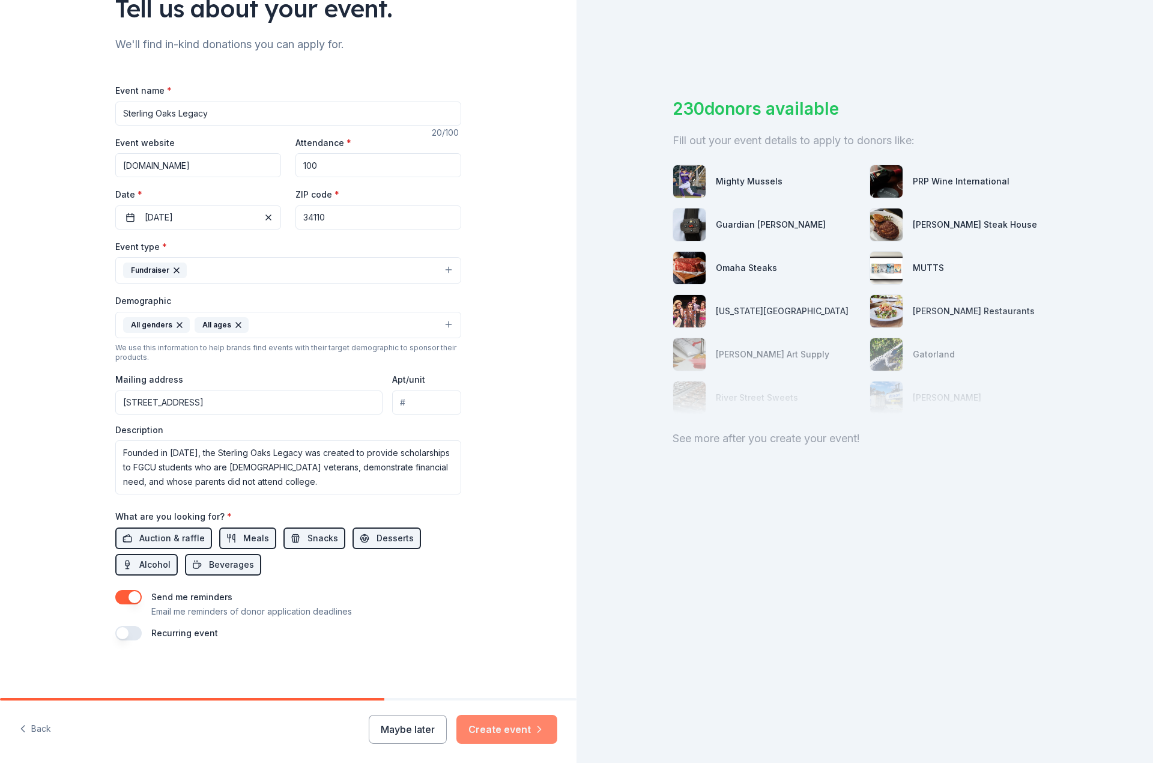
click at [535, 734] on icon "button" at bounding box center [539, 729] width 12 height 12
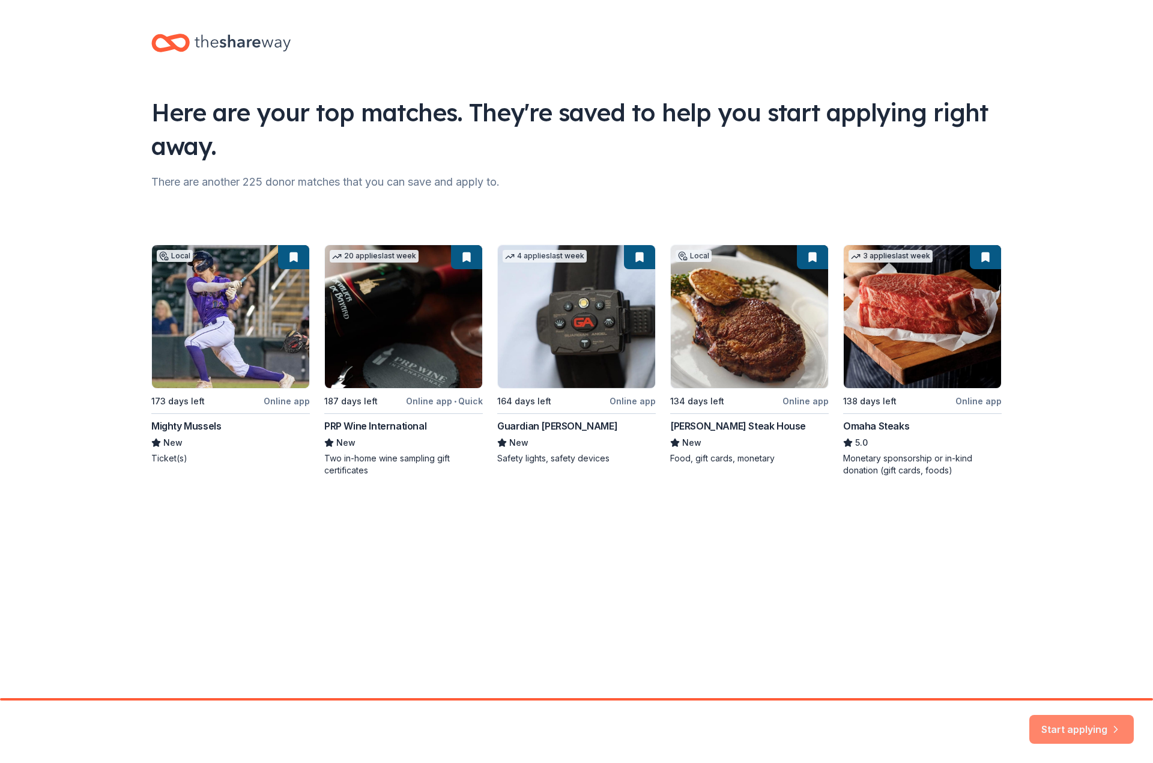
click at [1081, 722] on button "Start applying" at bounding box center [1082, 722] width 105 height 29
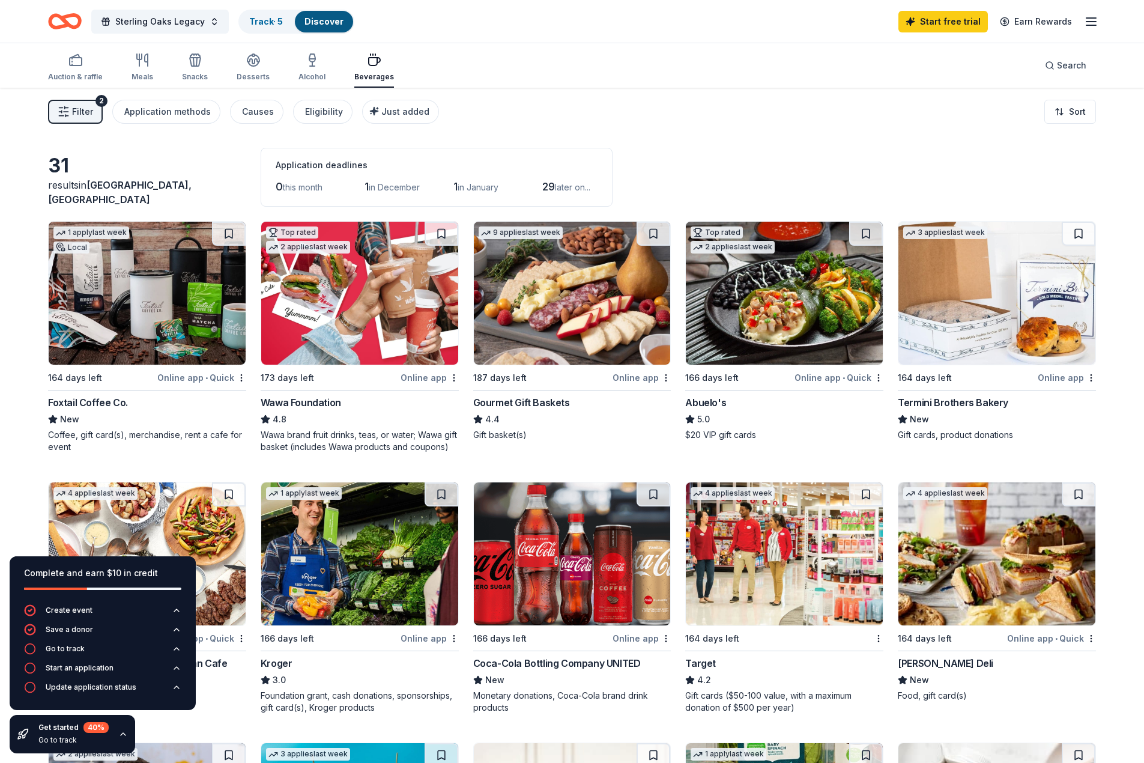
click at [165, 311] on img at bounding box center [147, 293] width 197 height 143
click at [159, 110] on div "Application methods" at bounding box center [167, 112] width 87 height 14
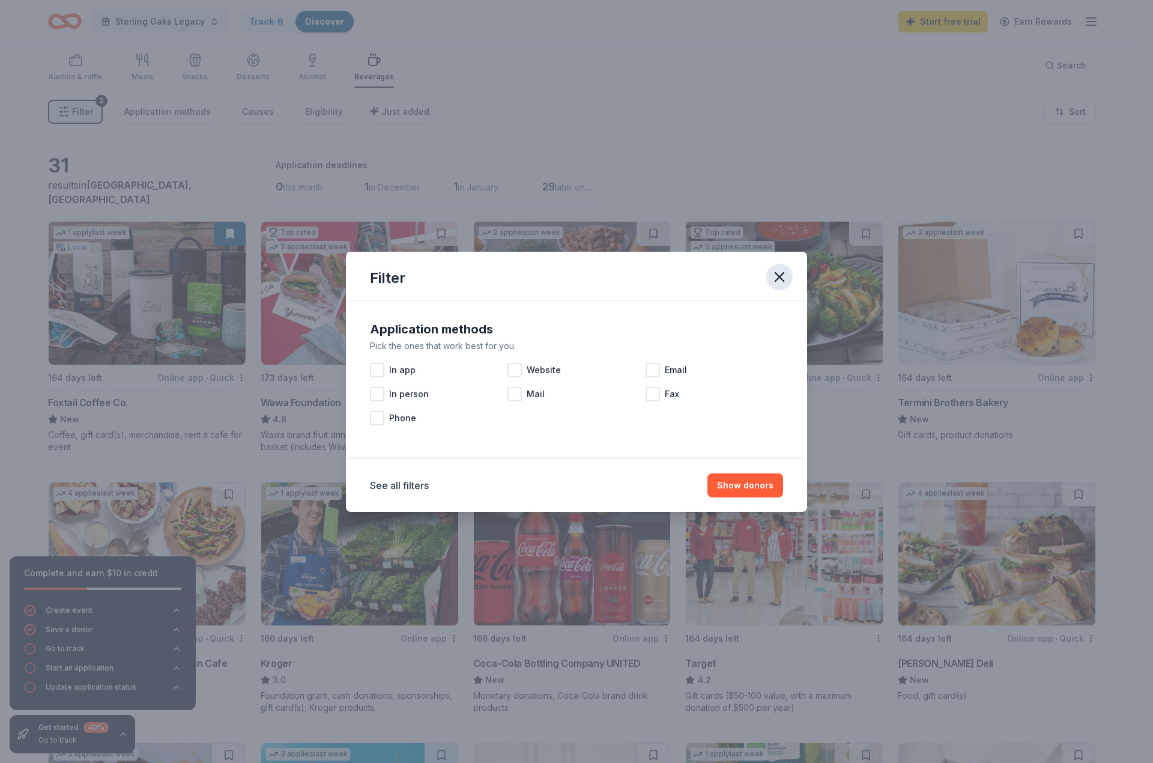
click at [782, 276] on icon "button" at bounding box center [779, 277] width 17 height 17
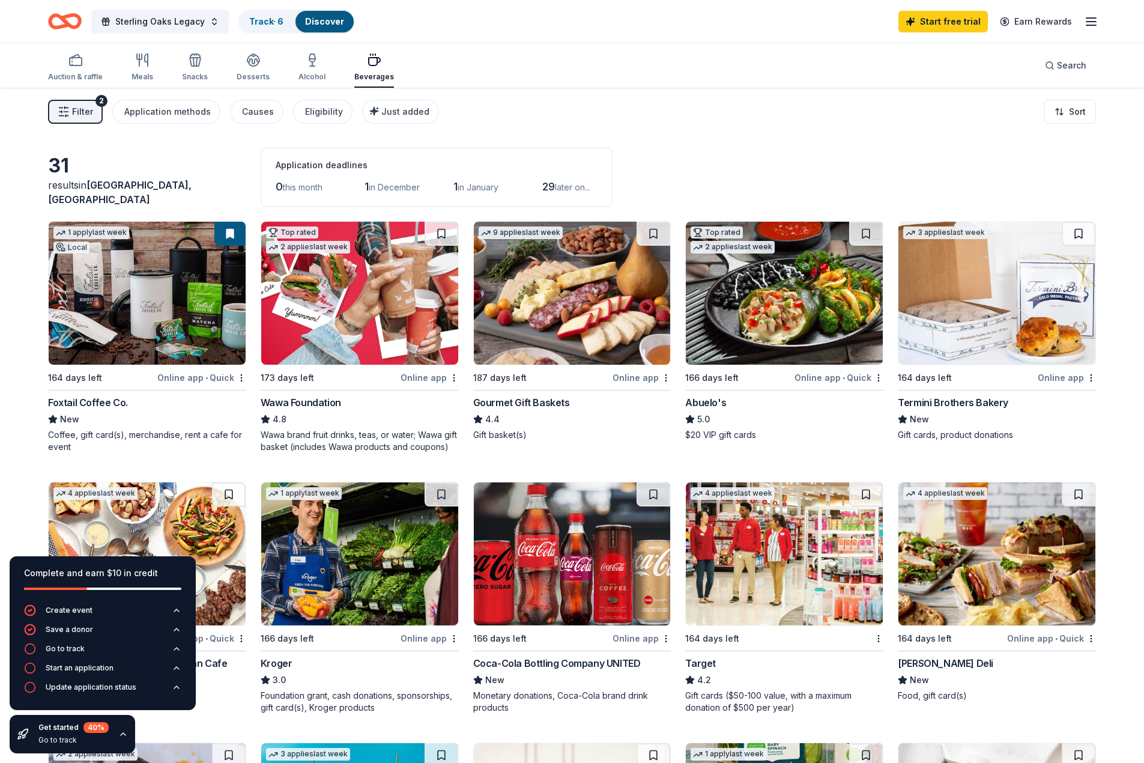
click at [581, 288] on img at bounding box center [572, 293] width 197 height 143
click at [256, 28] on div "Track · 6" at bounding box center [266, 22] width 53 height 22
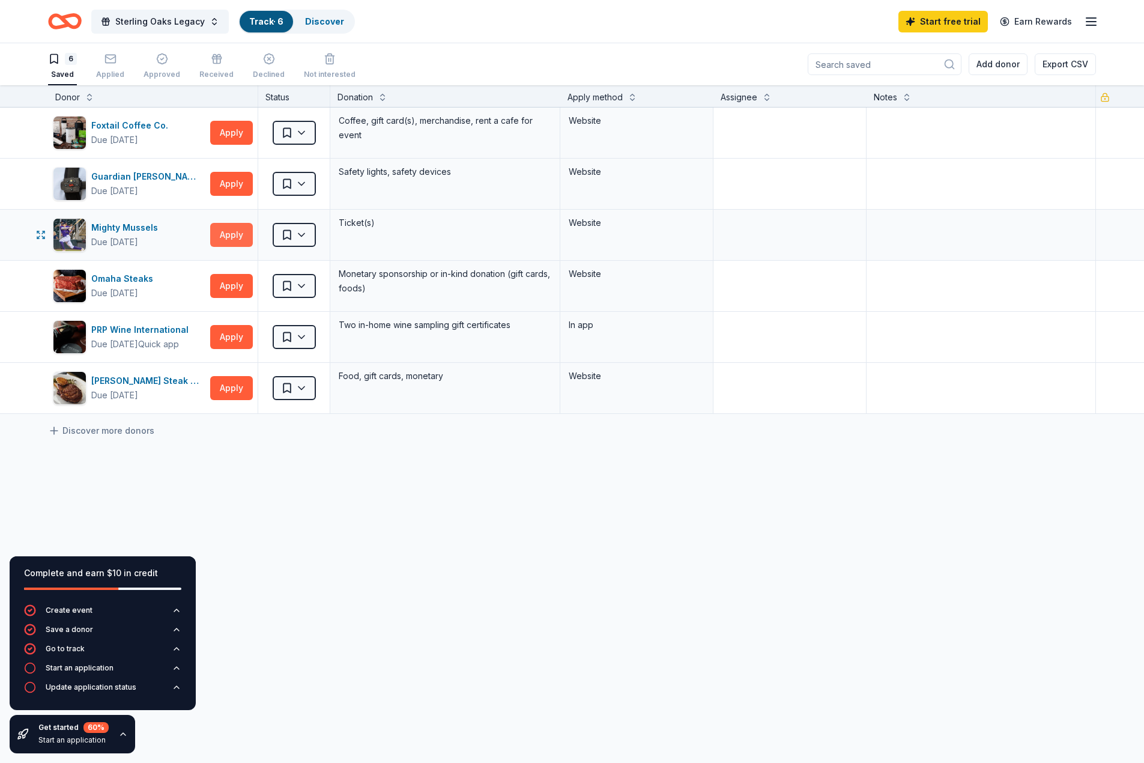
click at [231, 236] on button "Apply" at bounding box center [231, 235] width 43 height 24
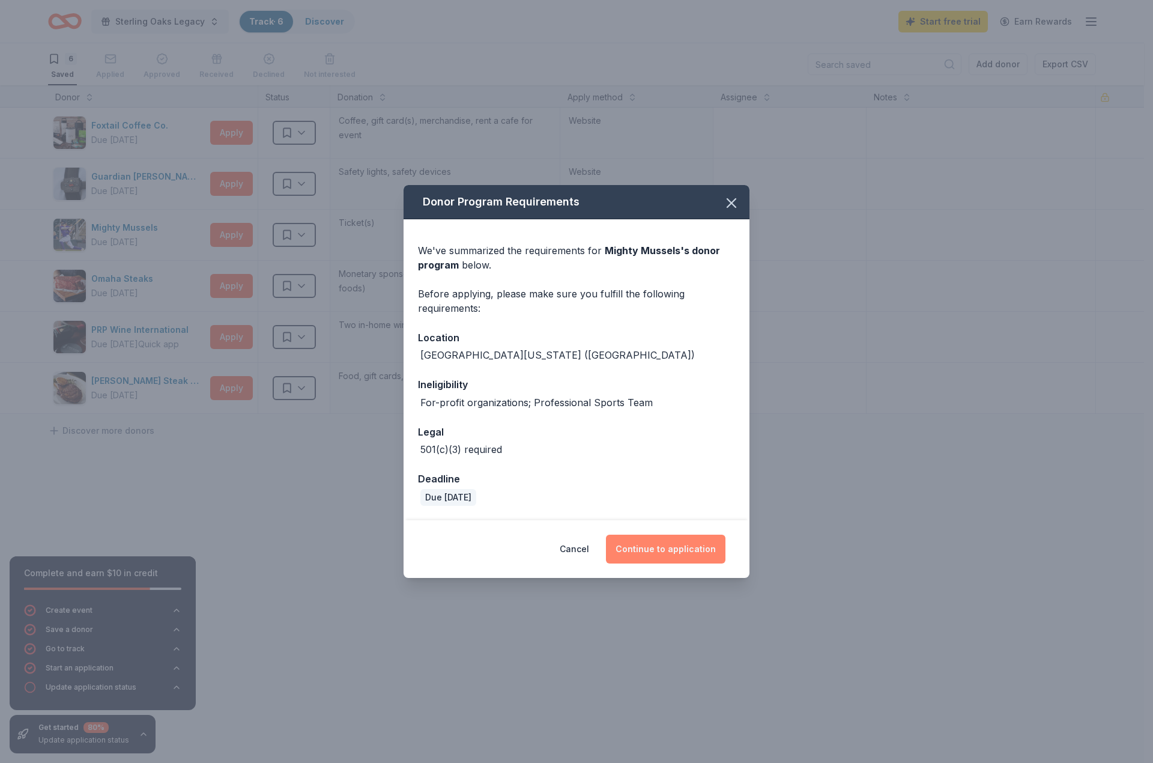
click at [655, 550] on button "Continue to application" at bounding box center [666, 549] width 120 height 29
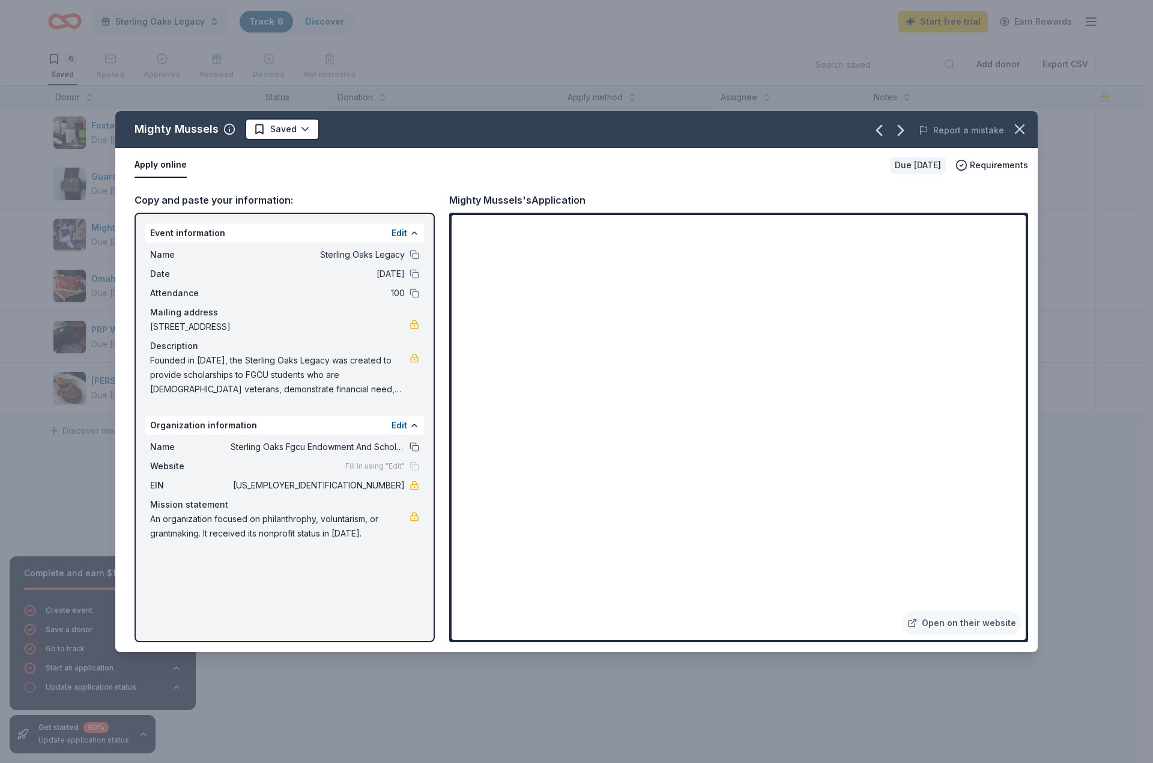
click at [413, 446] on button at bounding box center [415, 447] width 10 height 10
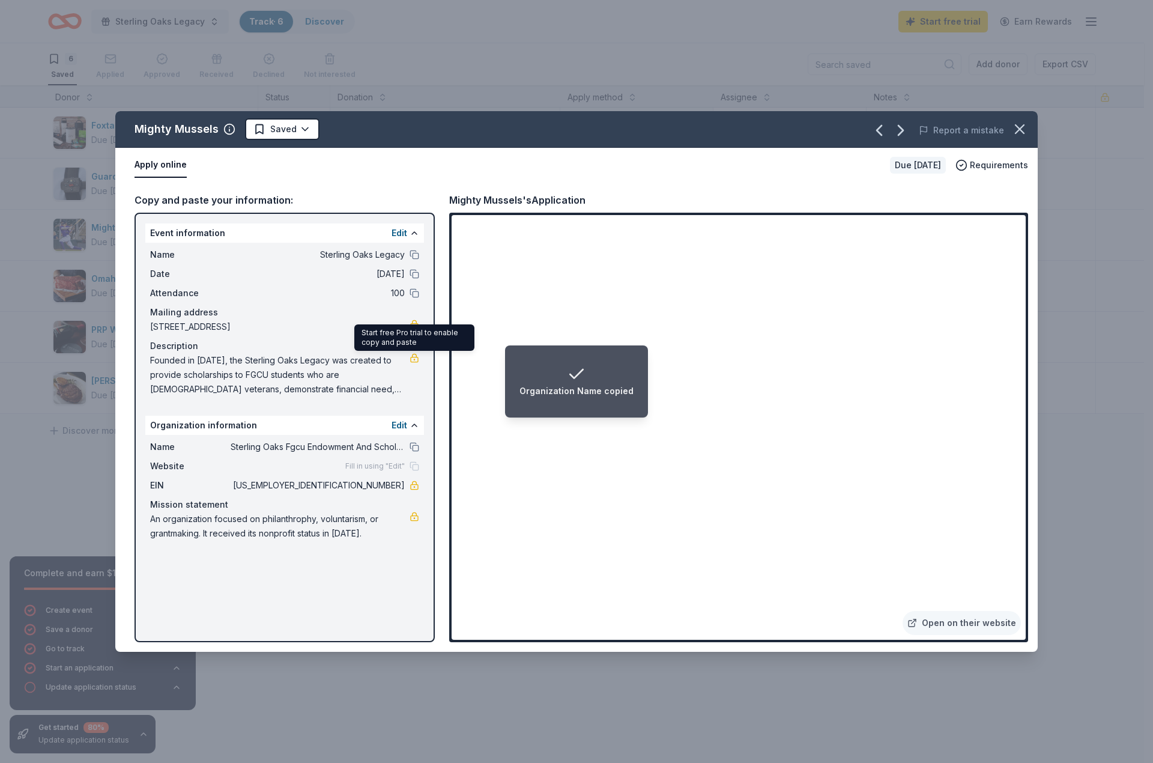
click at [310, 363] on span "Founded in [DATE], the Sterling Oaks Legacy was created to provide scholarships…" at bounding box center [280, 374] width 260 height 43
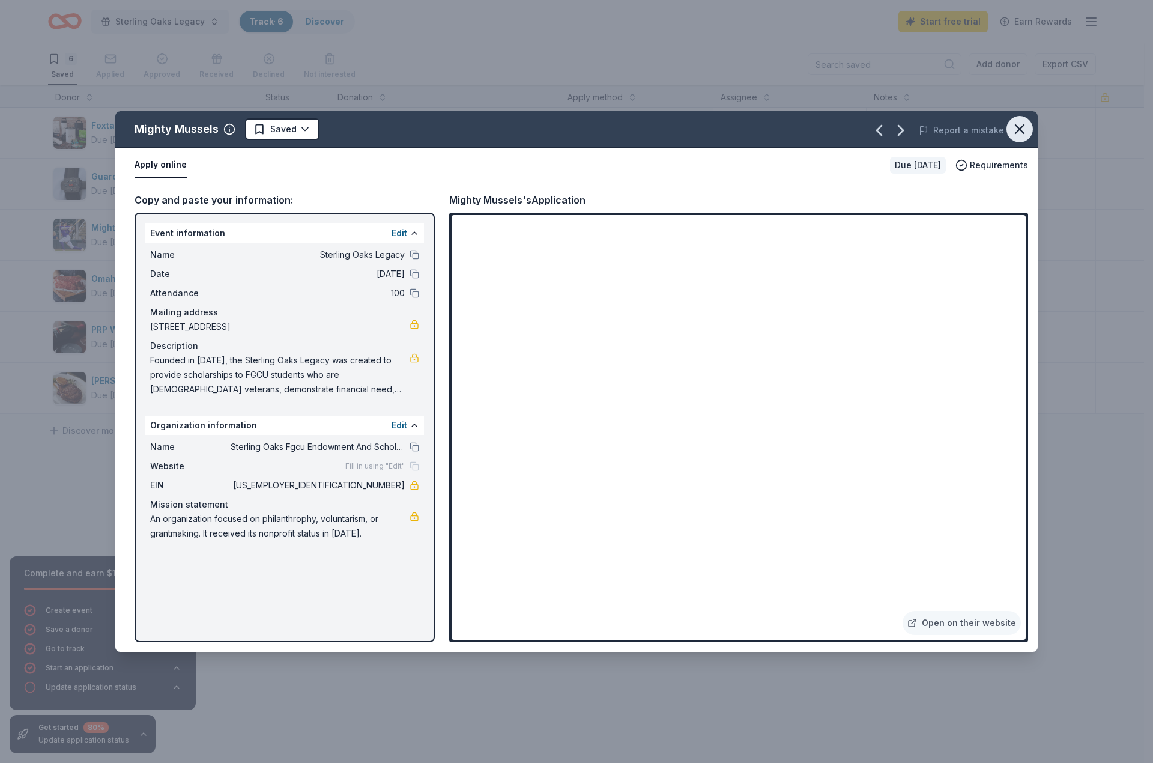
click at [1021, 130] on icon "button" at bounding box center [1020, 129] width 8 height 8
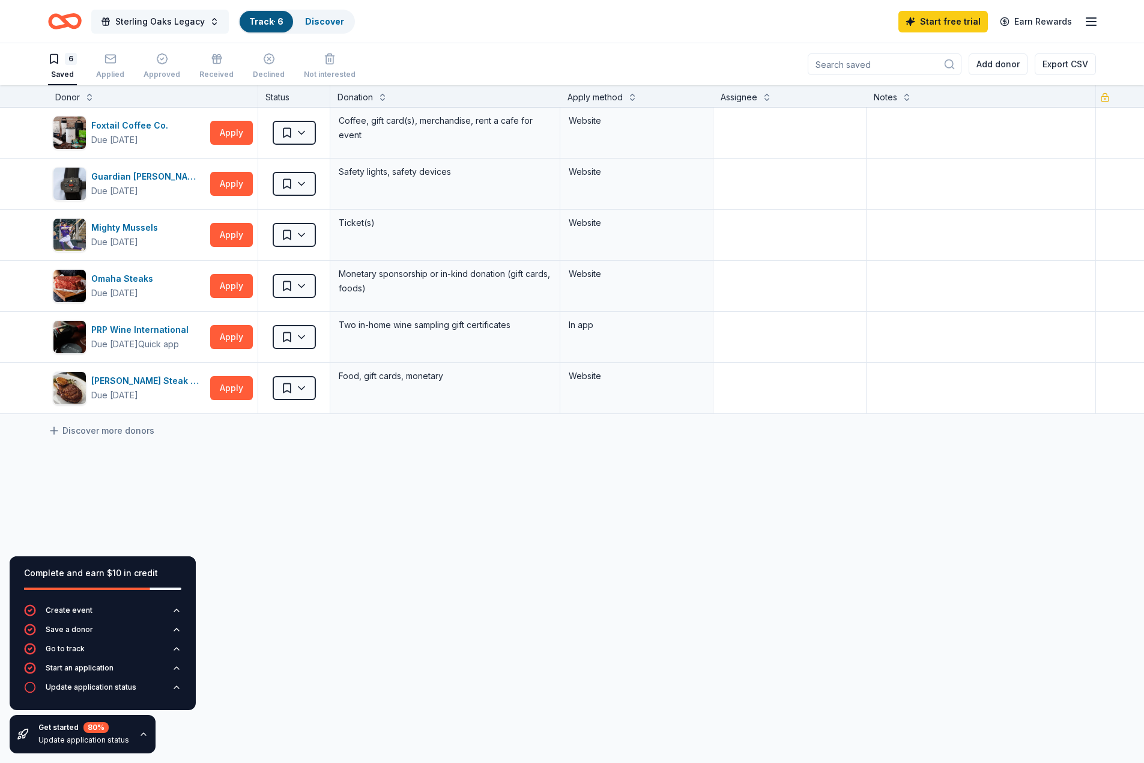
click at [163, 16] on span "Sterling Oaks Legacy" at bounding box center [160, 21] width 90 height 14
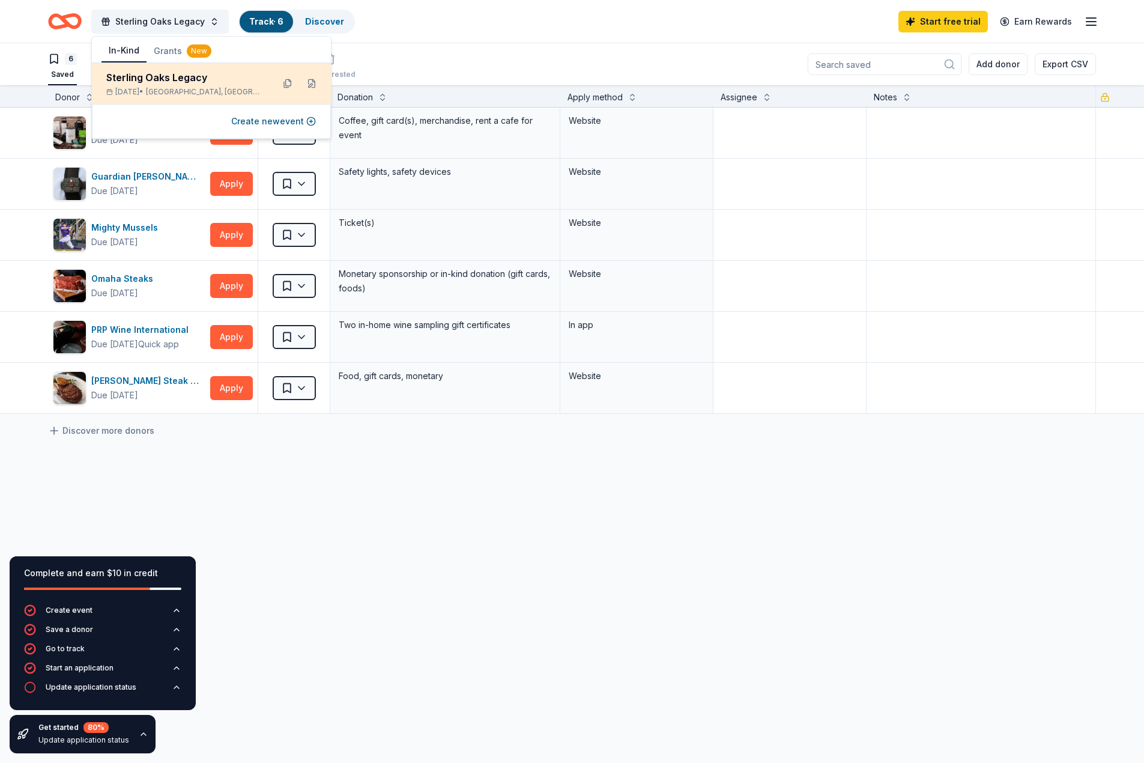
click at [170, 79] on div "Sterling Oaks Legacy" at bounding box center [184, 77] width 157 height 14
click at [169, 53] on button "Grants New" at bounding box center [183, 51] width 72 height 22
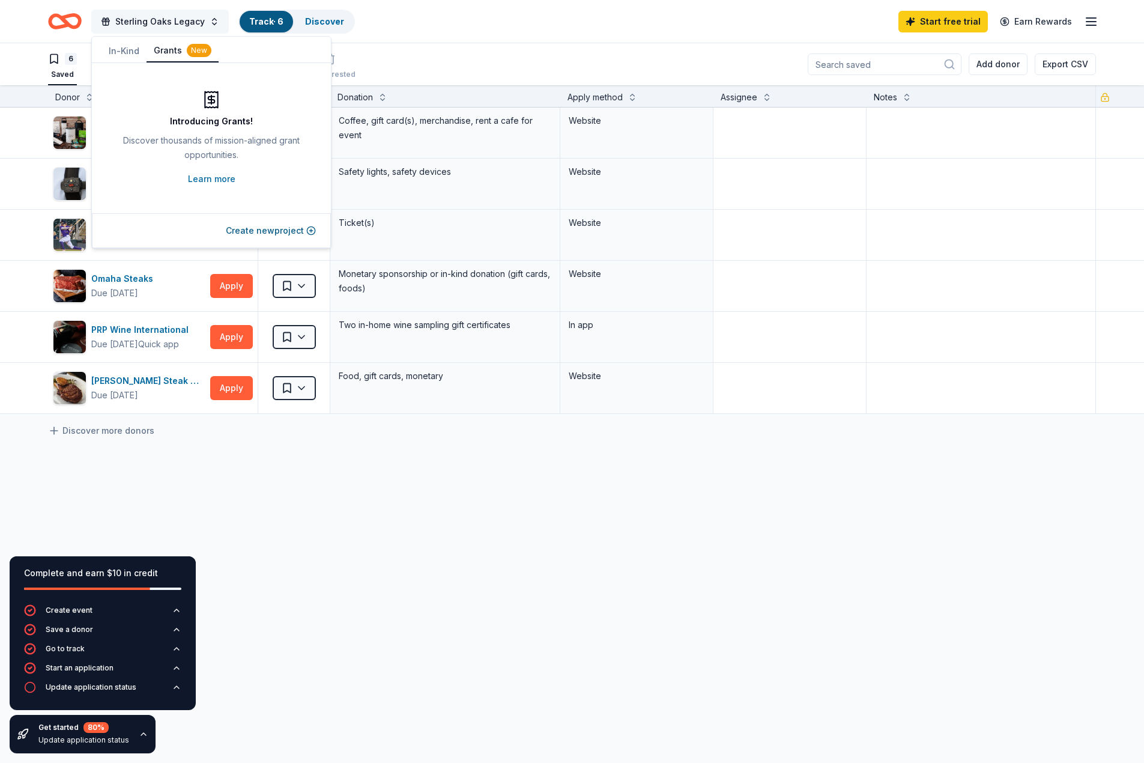
click at [158, 22] on span "Sterling Oaks Legacy" at bounding box center [160, 21] width 90 height 14
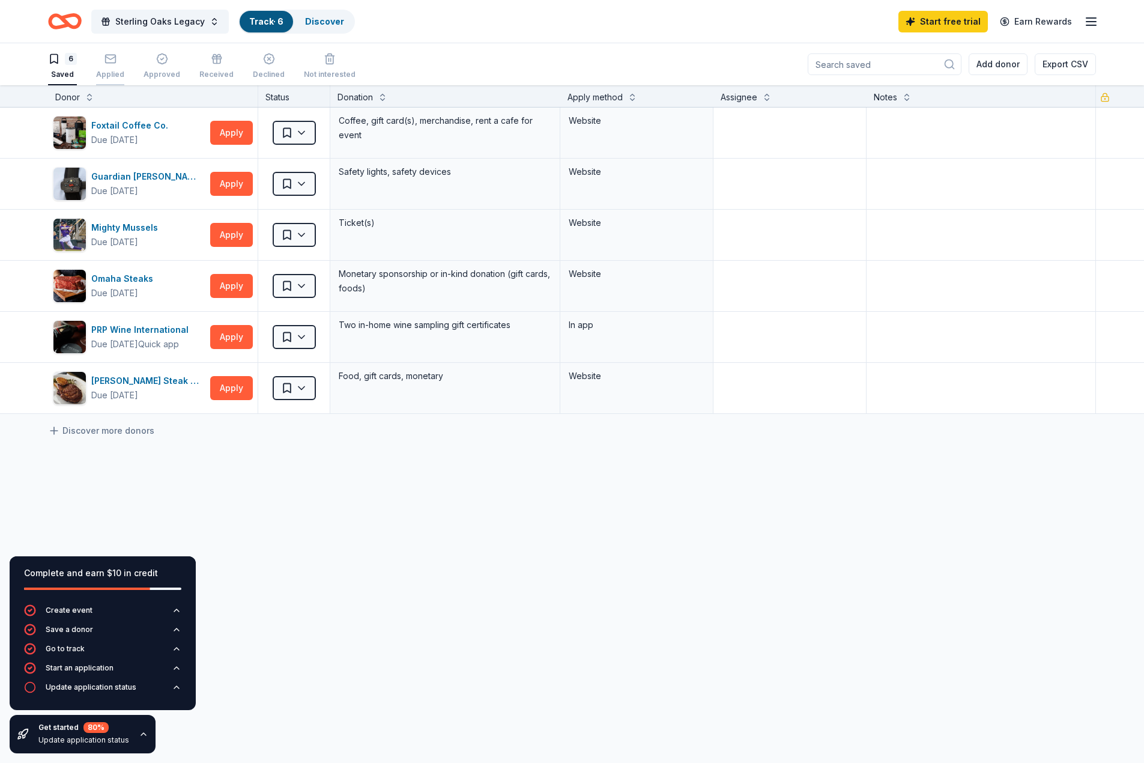
click at [108, 68] on div "Applied" at bounding box center [110, 66] width 28 height 26
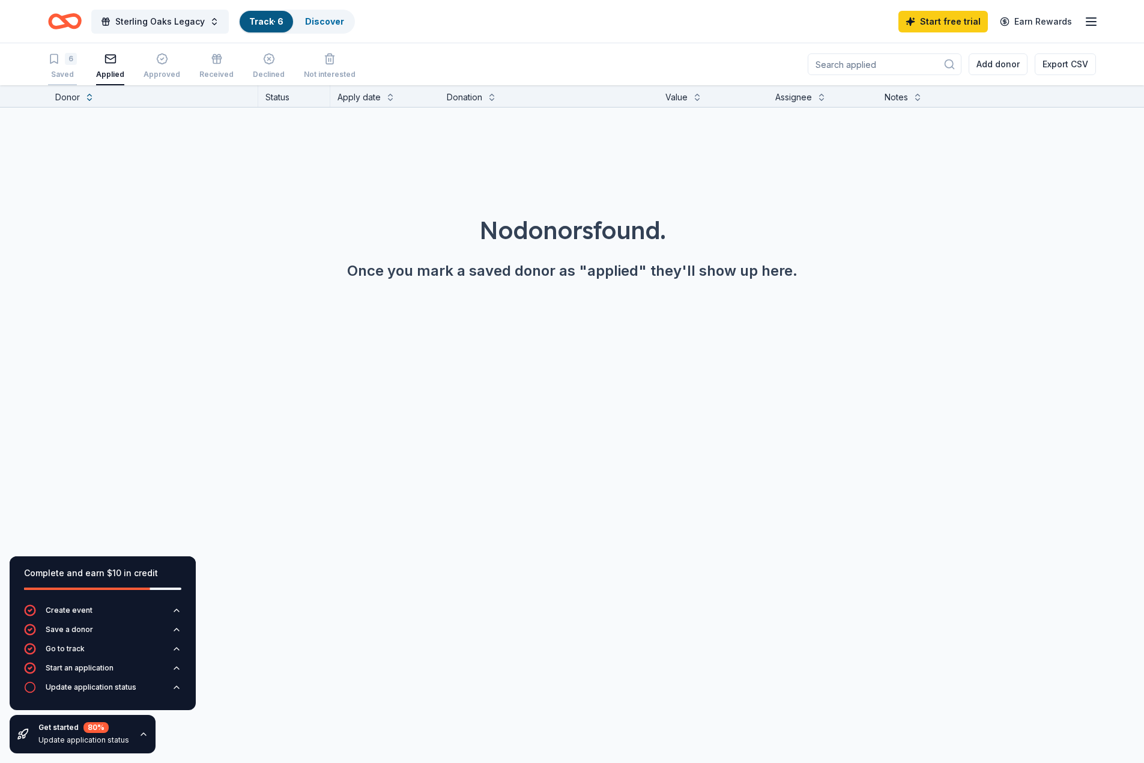
click at [64, 62] on div "6" at bounding box center [62, 59] width 29 height 12
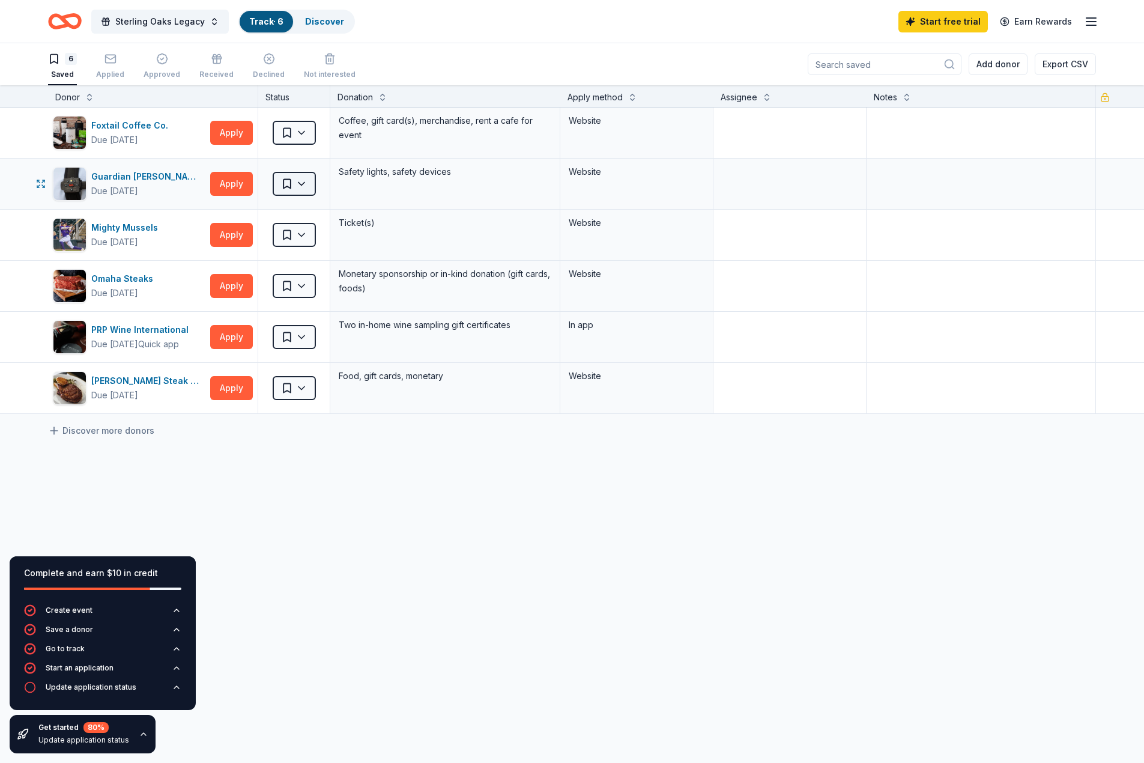
click at [307, 184] on html "Sterling Oaks Legacy Track · 6 Discover Start free trial Earn Rewards 6 Saved A…" at bounding box center [572, 381] width 1144 height 763
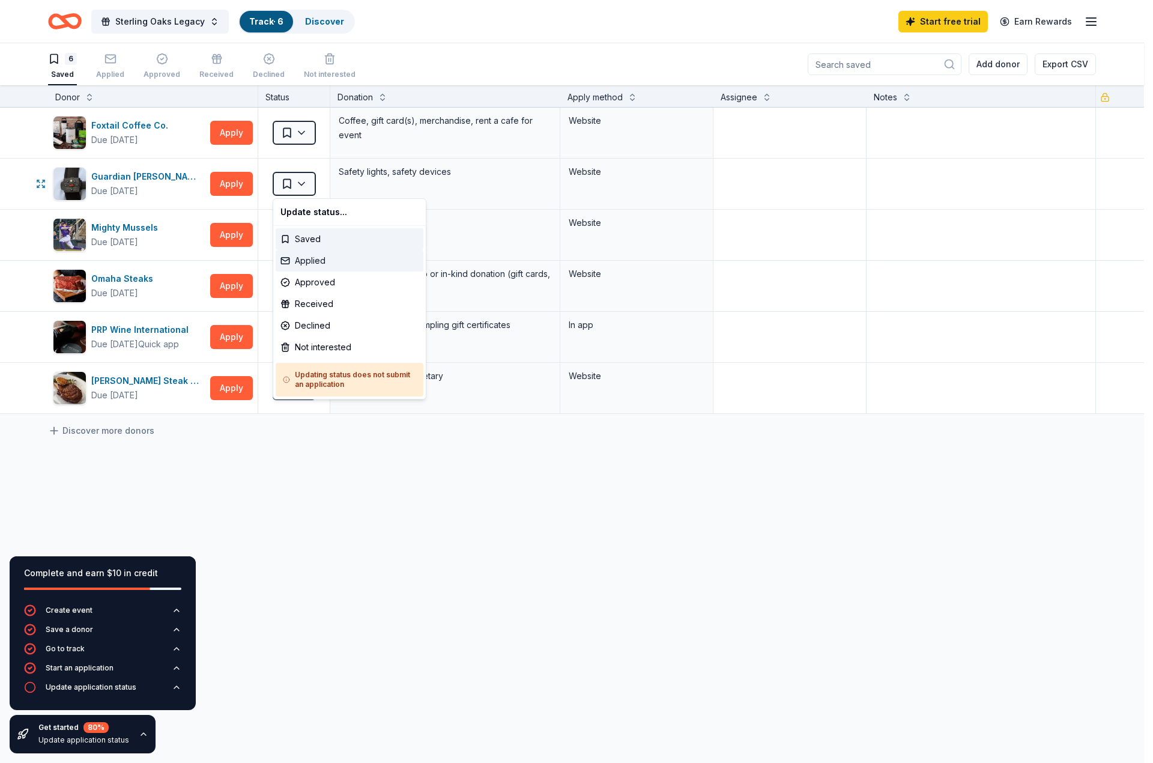
click at [314, 258] on div "Applied" at bounding box center [350, 261] width 148 height 22
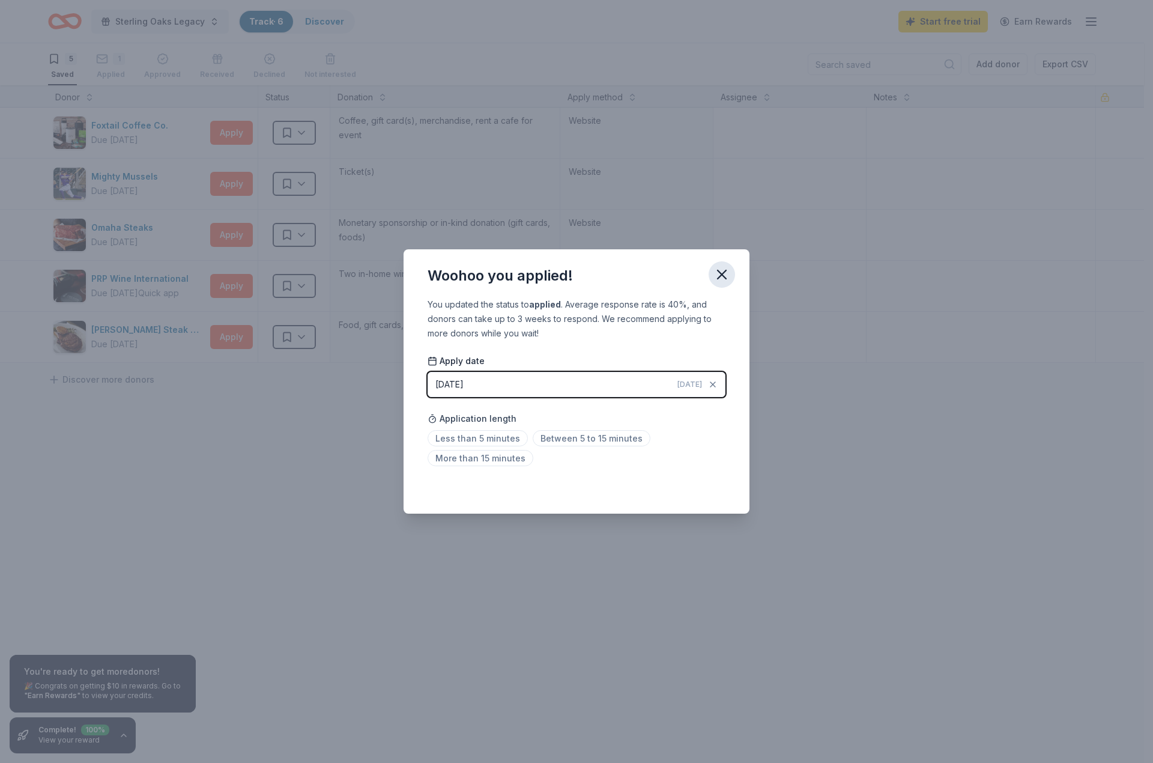
click at [723, 273] on icon "button" at bounding box center [722, 274] width 8 height 8
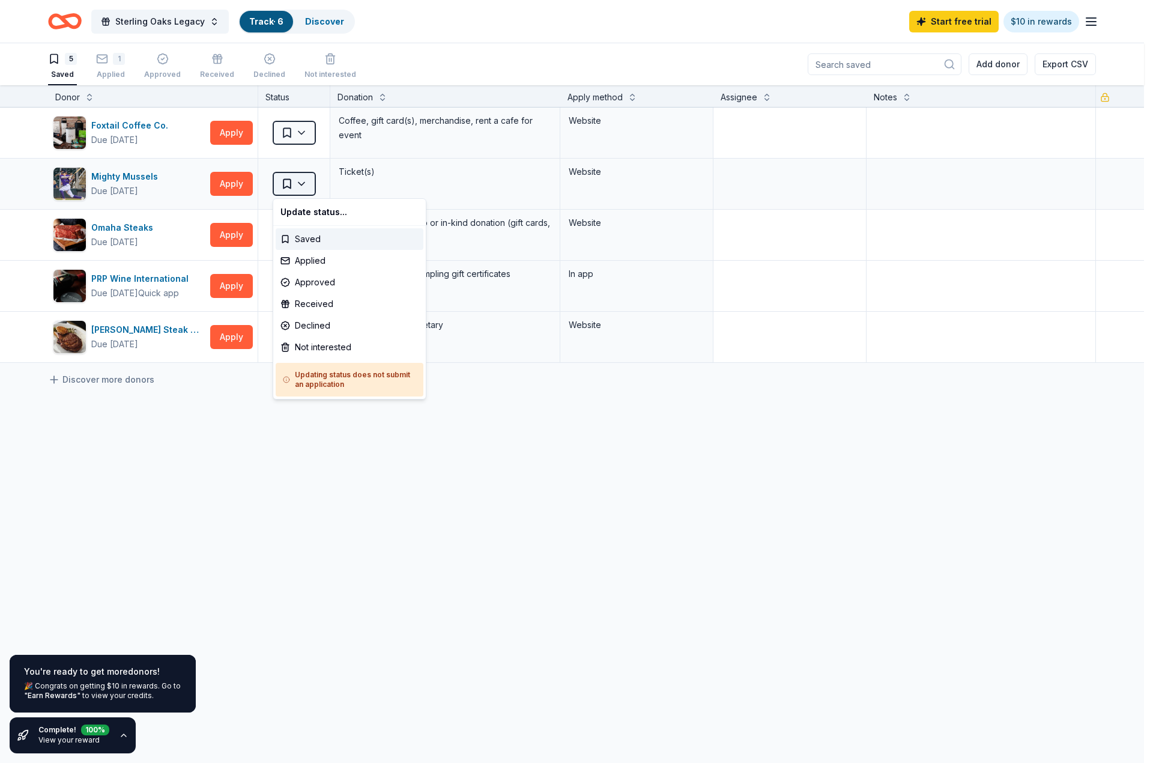
click at [304, 186] on html "Sterling Oaks Legacy Track · 6 Discover Start free trial $10 in rewards 5 Saved…" at bounding box center [576, 381] width 1153 height 763
click at [314, 261] on div "Applied" at bounding box center [350, 261] width 148 height 22
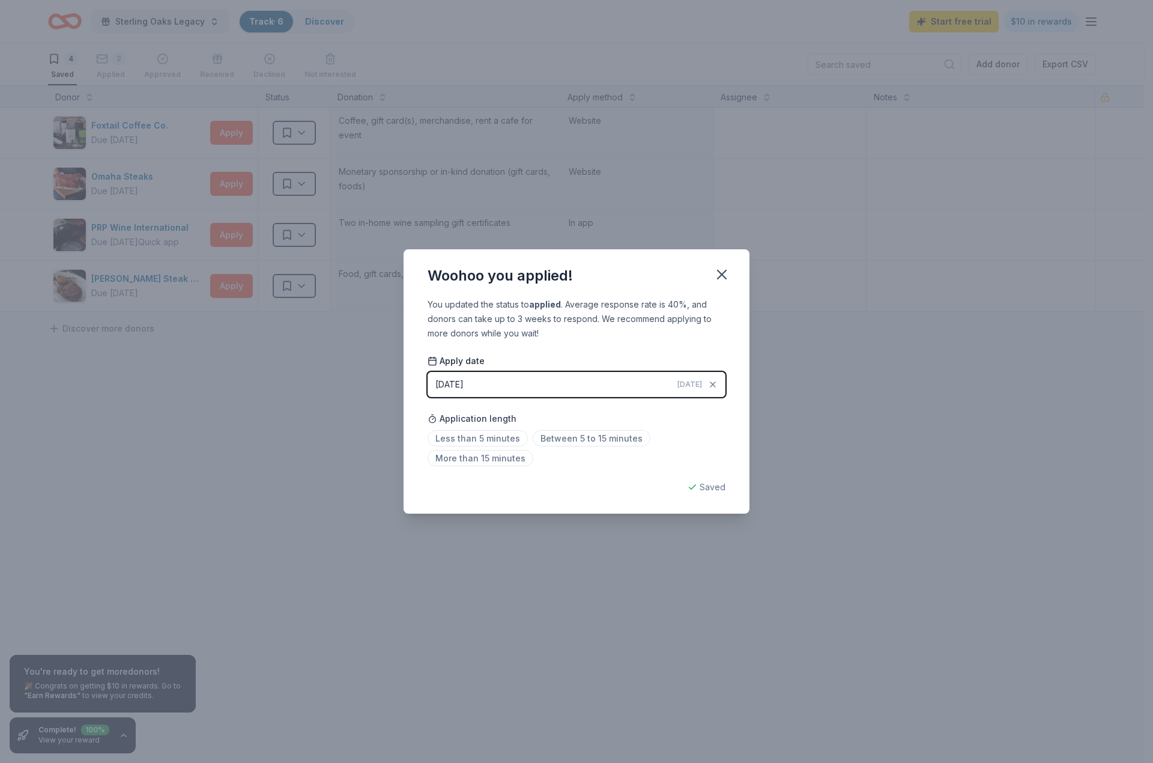
click at [711, 457] on div "Less than 5 minutes Between 5 to 15 minutes More than 15 minutes" at bounding box center [577, 451] width 298 height 40
click at [710, 493] on div "Saved" at bounding box center [577, 487] width 298 height 14
click at [721, 276] on icon "button" at bounding box center [722, 274] width 8 height 8
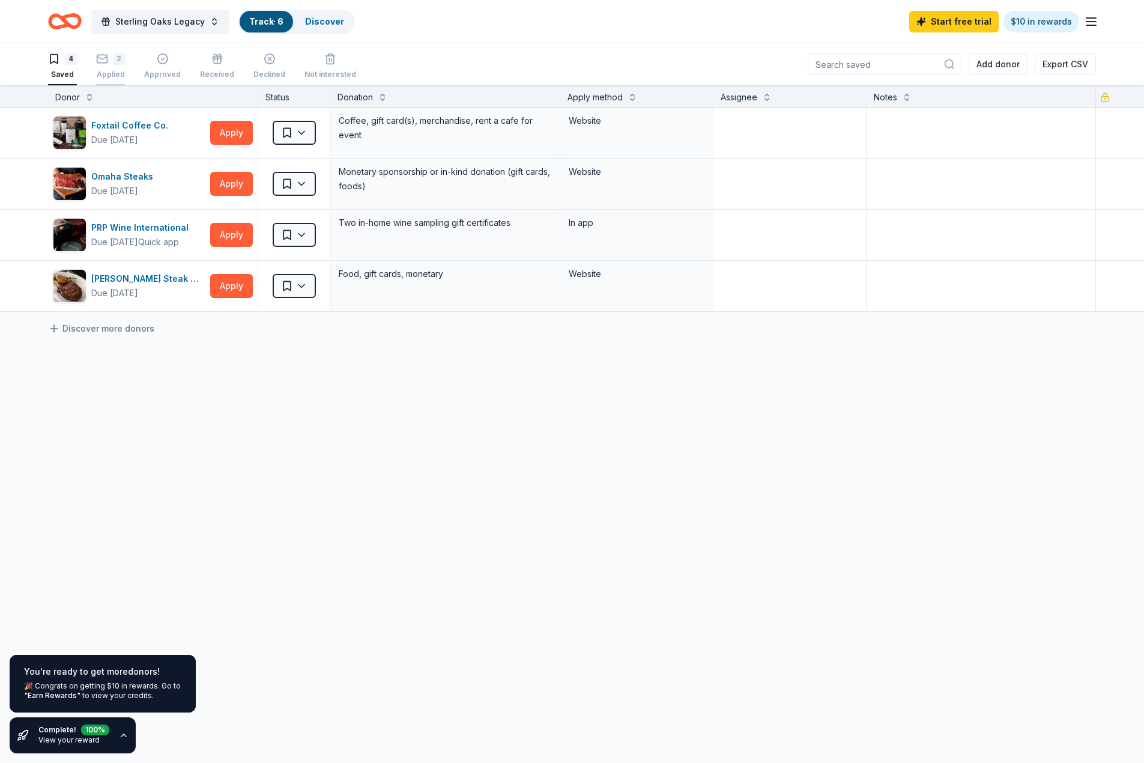
click at [106, 50] on button "2 Applied" at bounding box center [110, 66] width 29 height 37
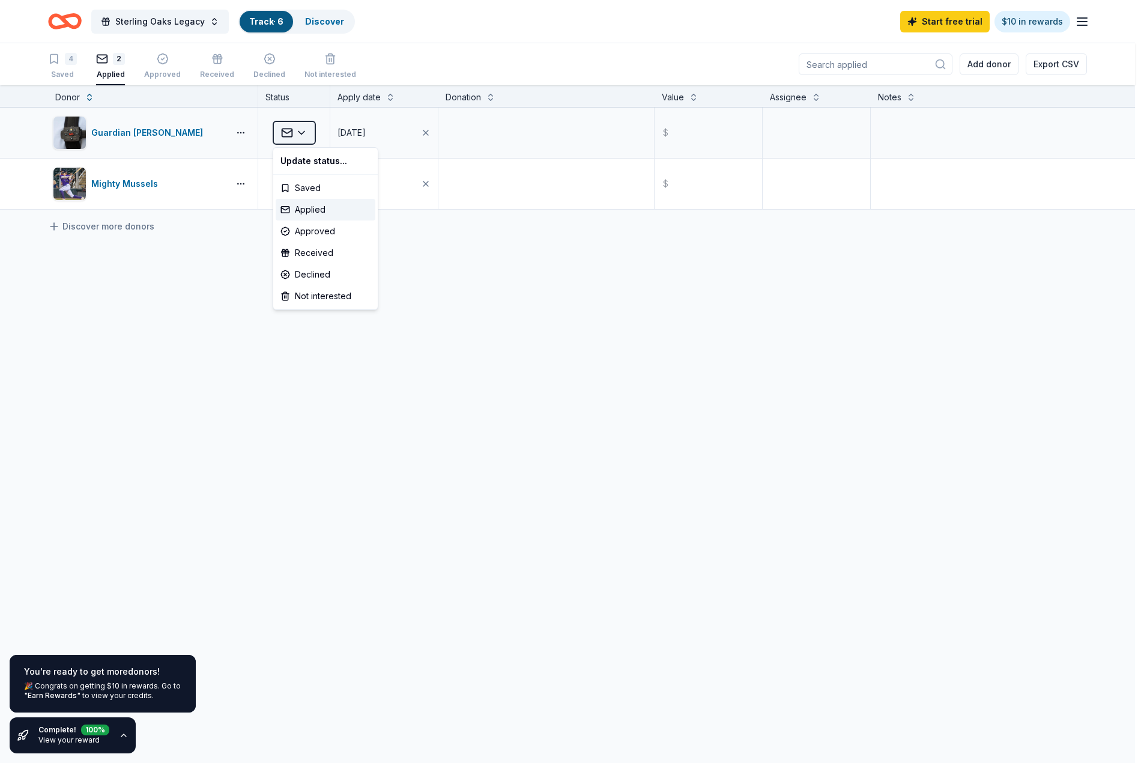
click at [311, 133] on html "Sterling Oaks Legacy Track · 6 Discover Start free trial $10 in rewards 4 Saved…" at bounding box center [572, 381] width 1144 height 763
click at [318, 187] on div "Saved" at bounding box center [326, 188] width 100 height 22
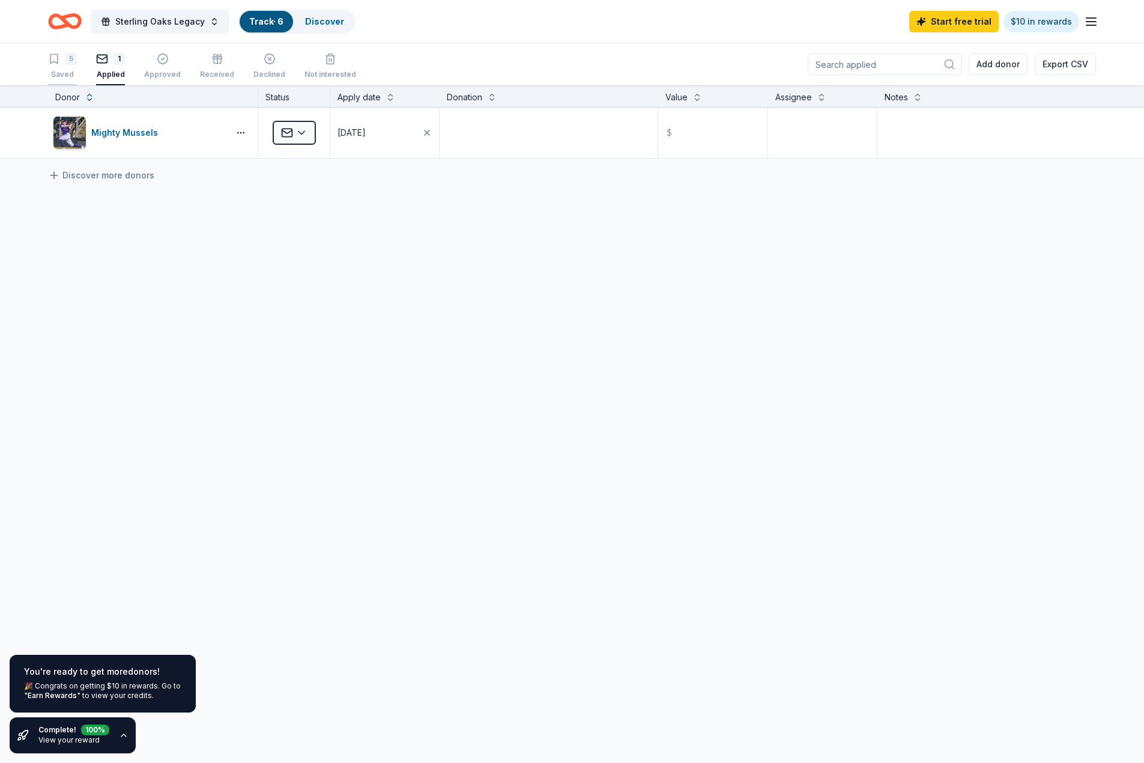
click at [69, 65] on div "5 Saved" at bounding box center [62, 66] width 29 height 26
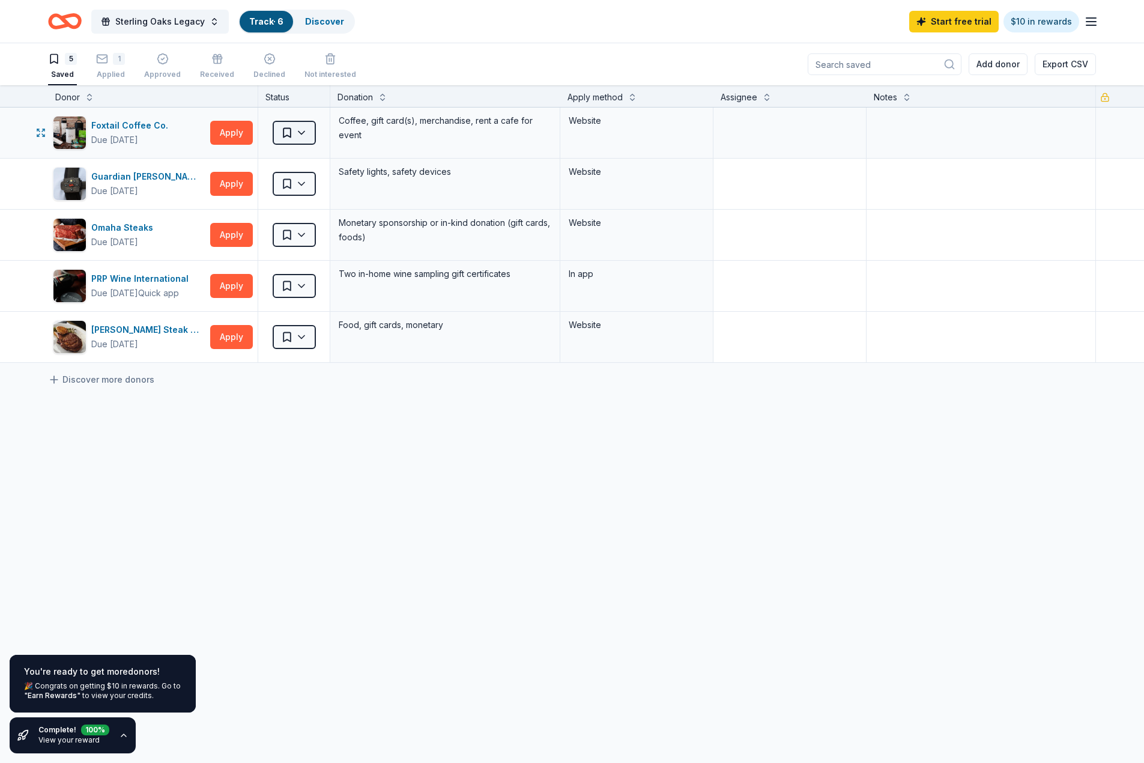
click at [308, 130] on html "Sterling Oaks Legacy Track · 6 Discover Start free trial $10 in rewards 5 Saved…" at bounding box center [572, 381] width 1144 height 763
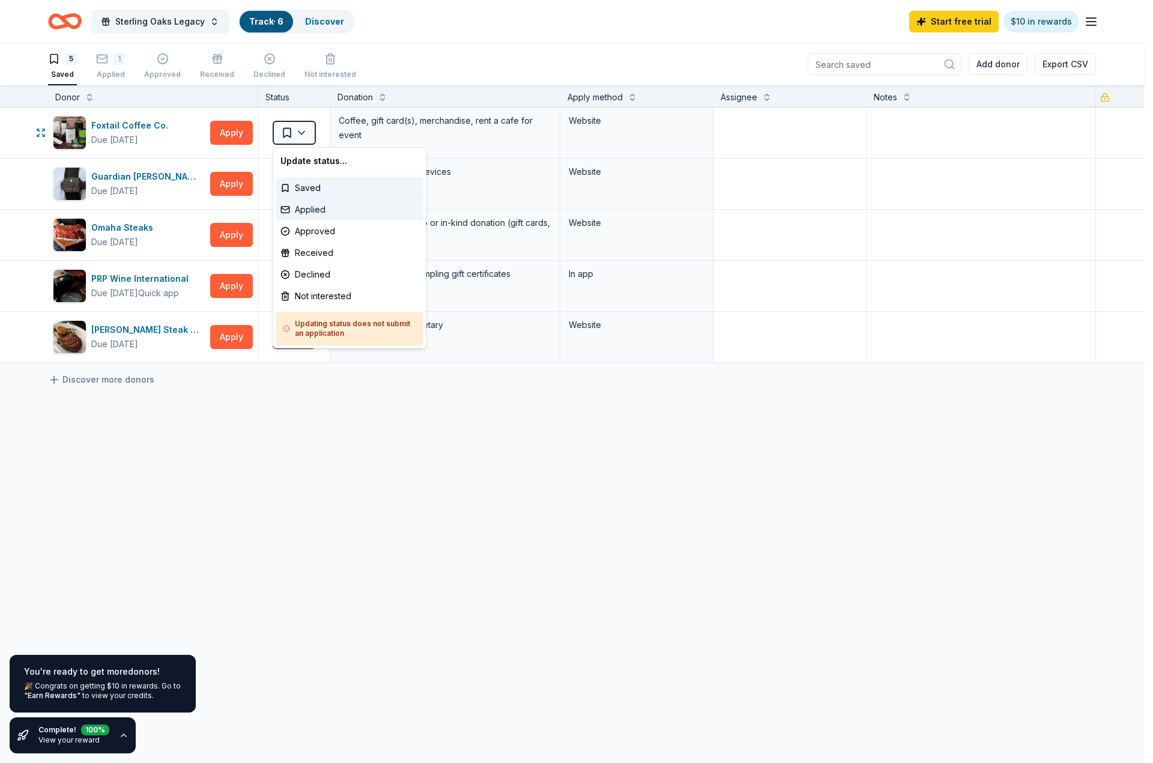
click at [320, 204] on div "Applied" at bounding box center [350, 210] width 148 height 22
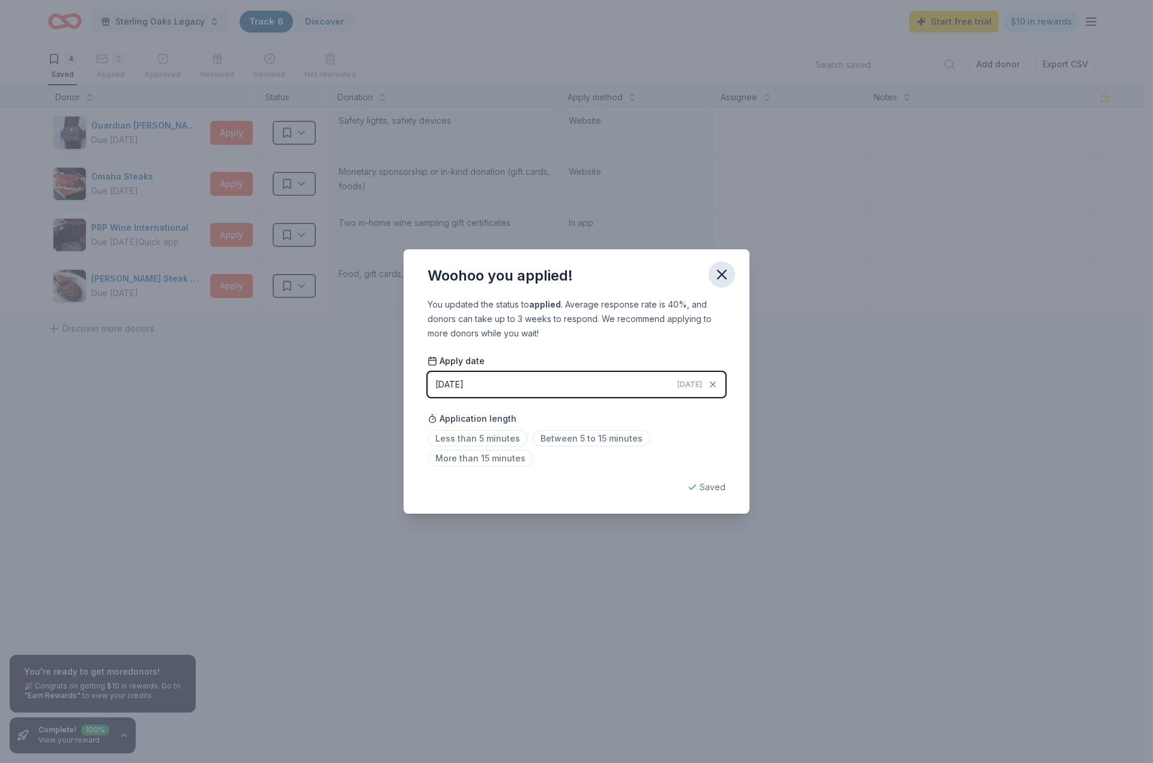
click at [721, 278] on icon "button" at bounding box center [722, 274] width 17 height 17
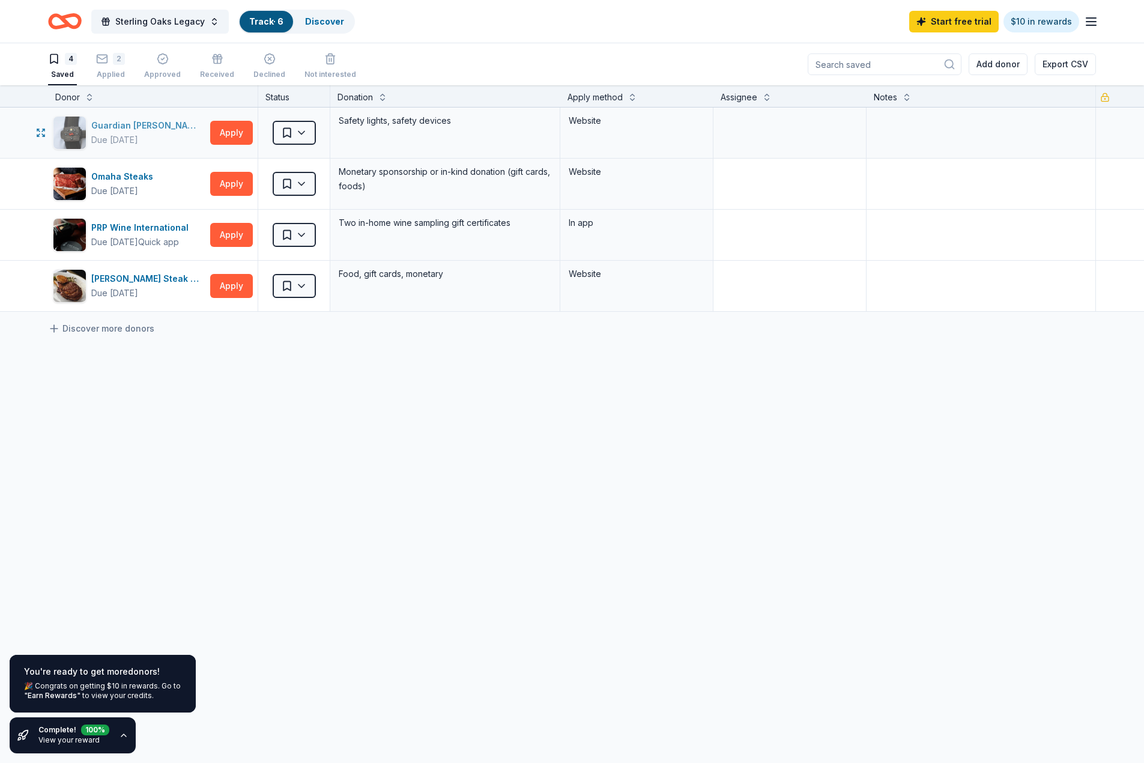
click at [146, 126] on div "Guardian Angel Device" at bounding box center [148, 125] width 114 height 14
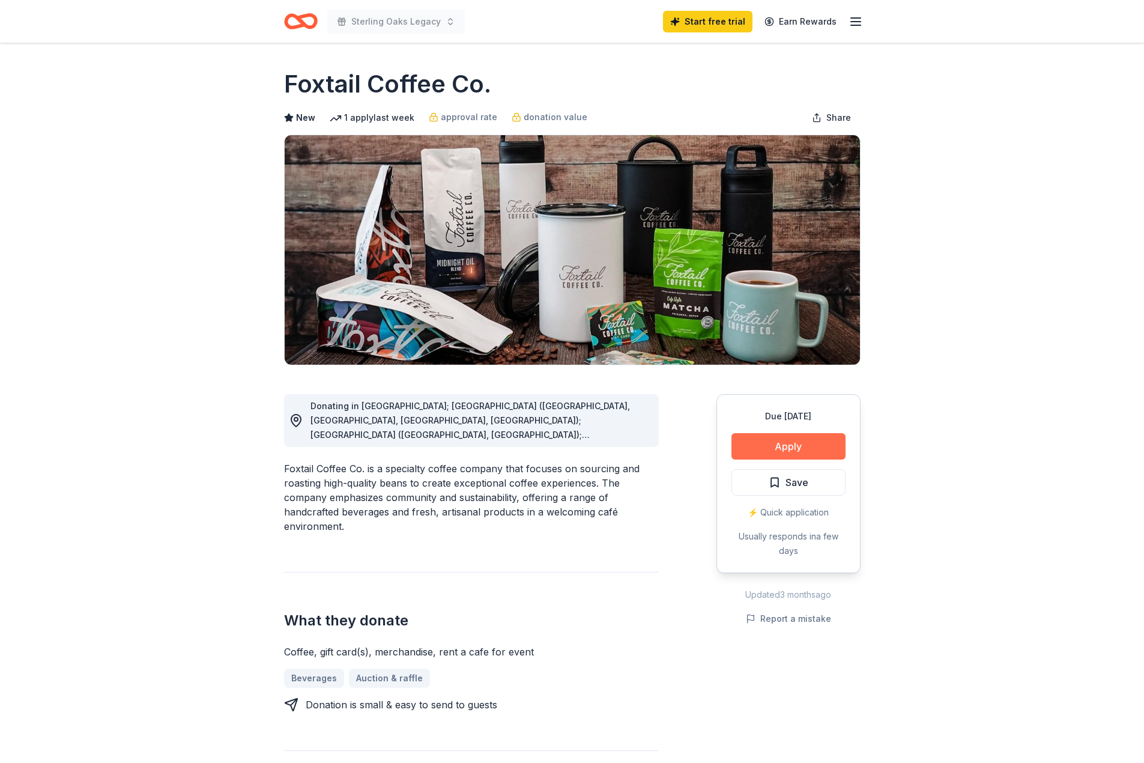
click at [835, 442] on button "Apply" at bounding box center [789, 446] width 114 height 26
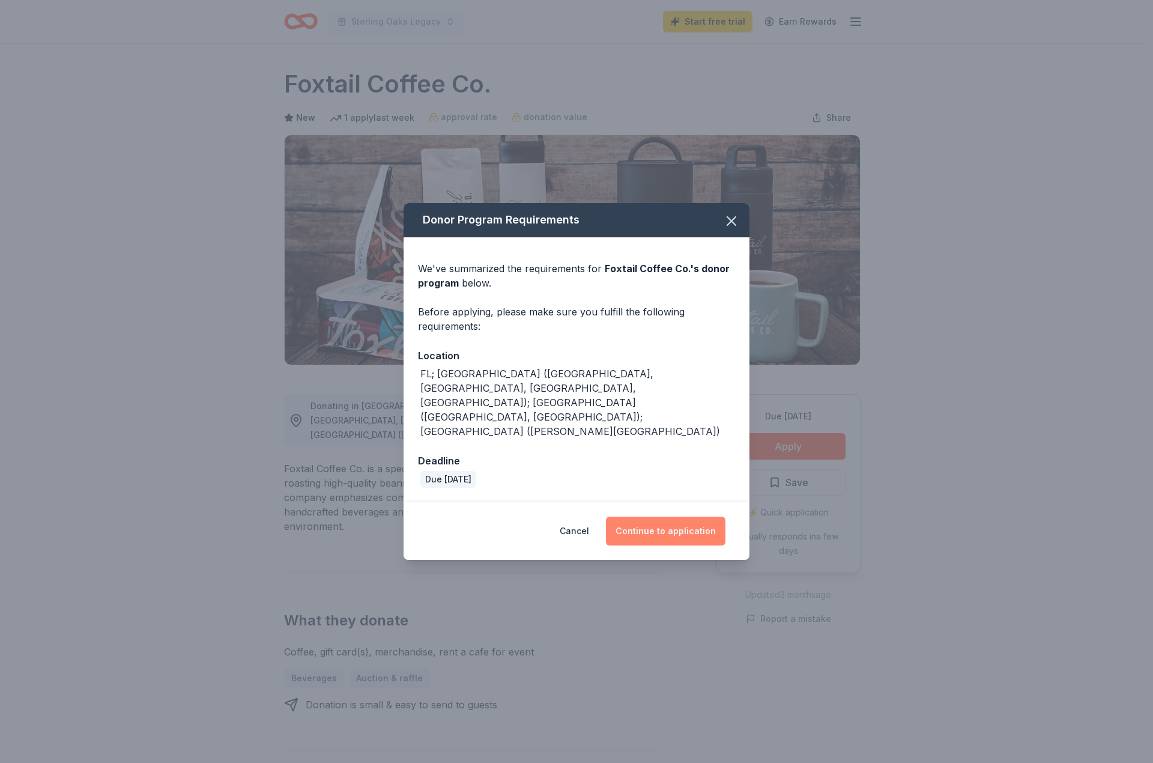
click at [657, 517] on button "Continue to application" at bounding box center [666, 531] width 120 height 29
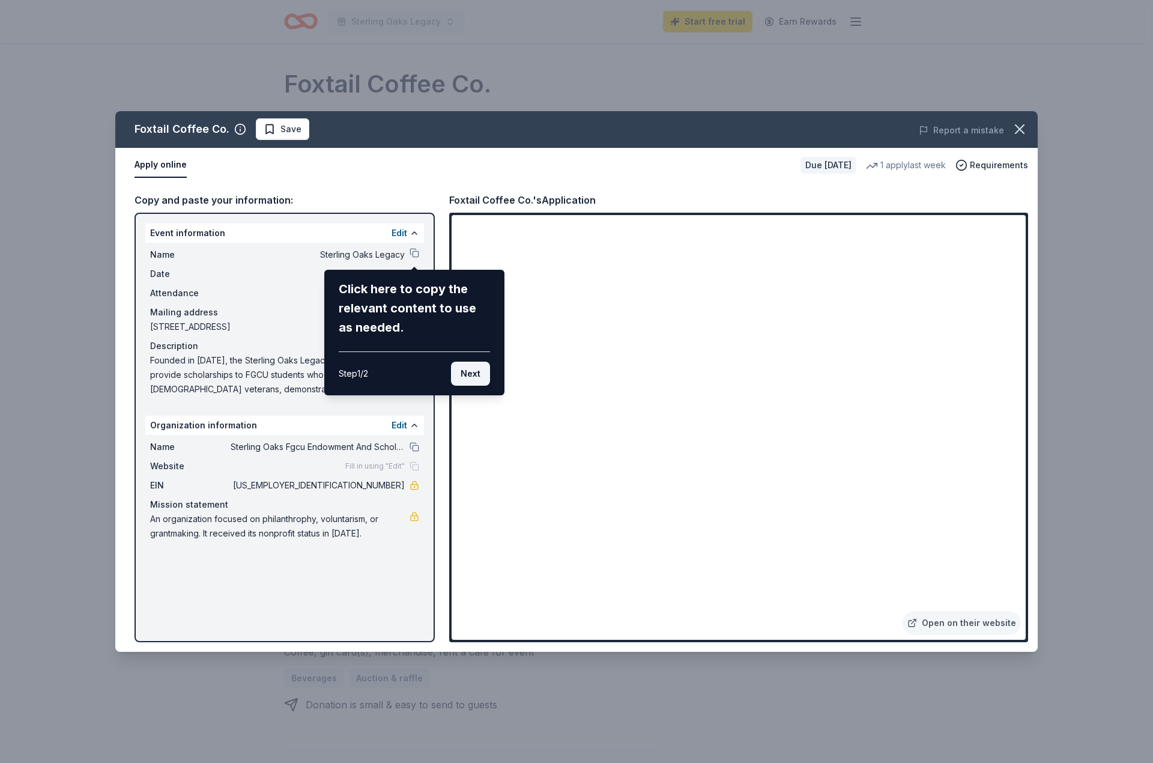
click at [470, 375] on button "Next" at bounding box center [470, 374] width 39 height 24
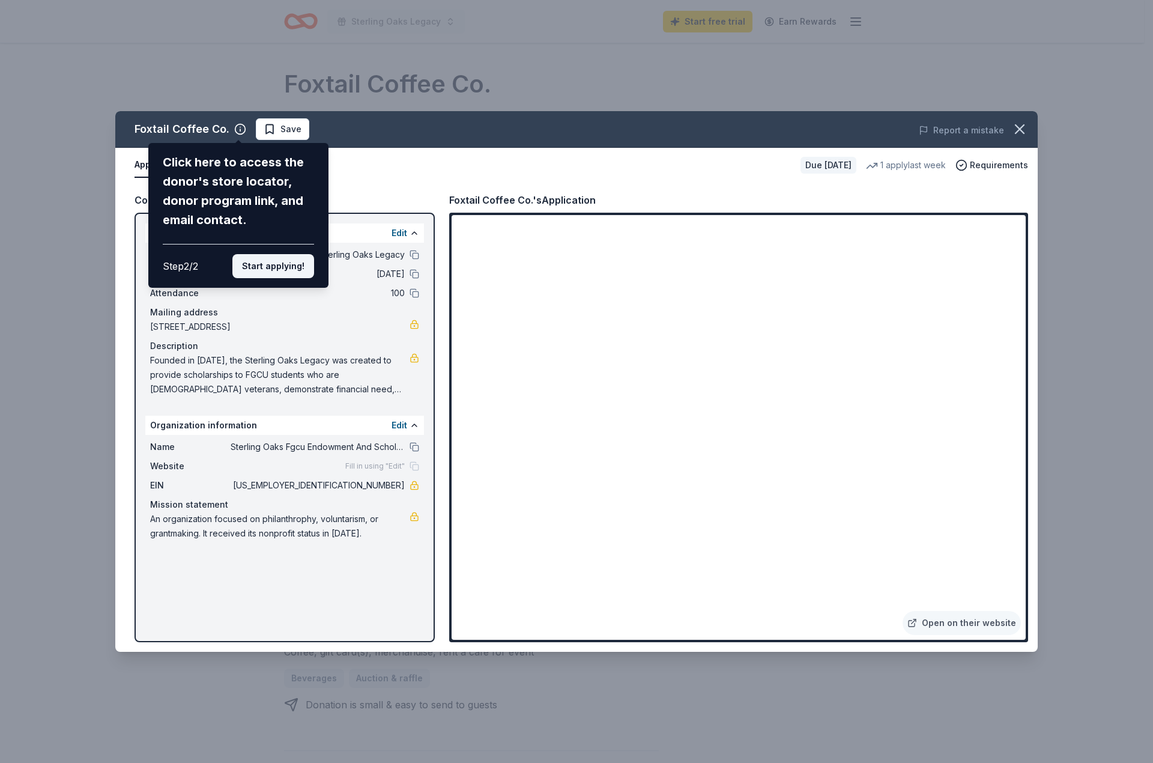
click at [286, 268] on button "Start applying!" at bounding box center [273, 266] width 82 height 24
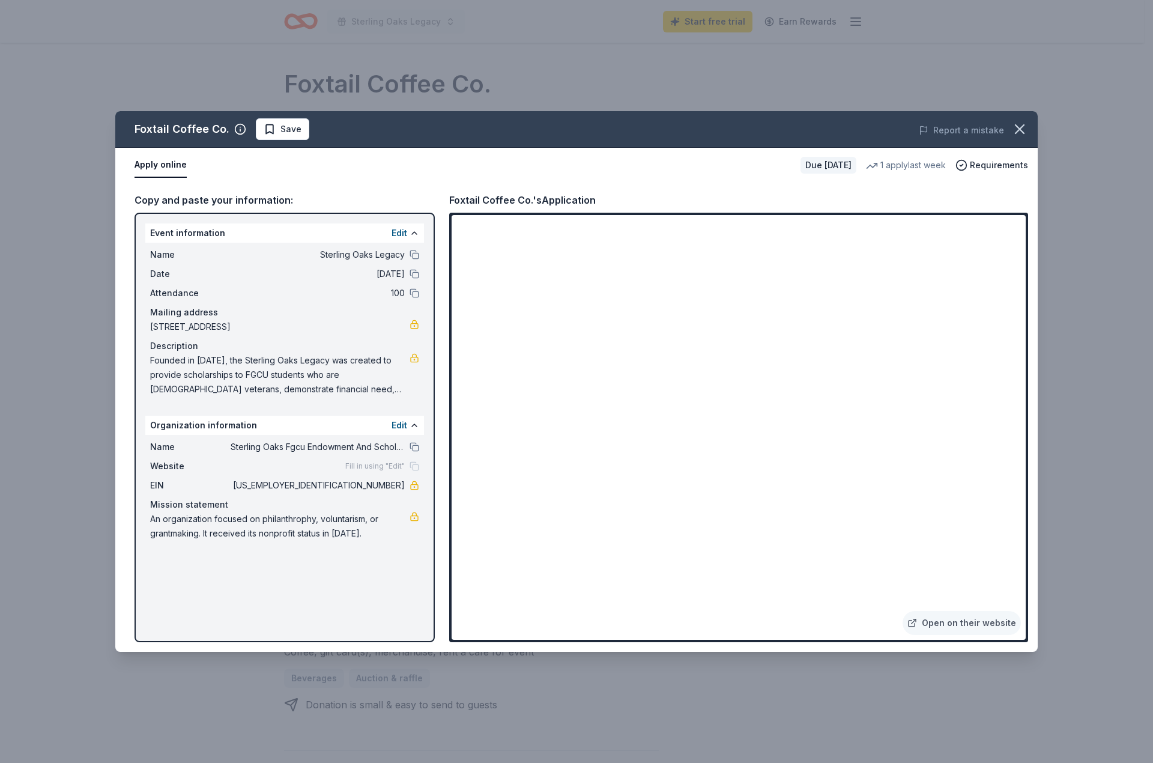
click at [235, 252] on span "Sterling Oaks Legacy" at bounding box center [318, 254] width 174 height 14
click at [256, 229] on div "Event information Edit" at bounding box center [284, 232] width 279 height 19
click at [221, 307] on div "Mailing address" at bounding box center [284, 312] width 269 height 14
click at [235, 363] on span "Founded in [DATE], the Sterling Oaks Legacy was created to provide scholarships…" at bounding box center [280, 374] width 260 height 43
click at [103, 138] on div "Foxtail Coffee Co. Save Report a mistake Apply online Due in 164 days 1 apply l…" at bounding box center [576, 381] width 1153 height 763
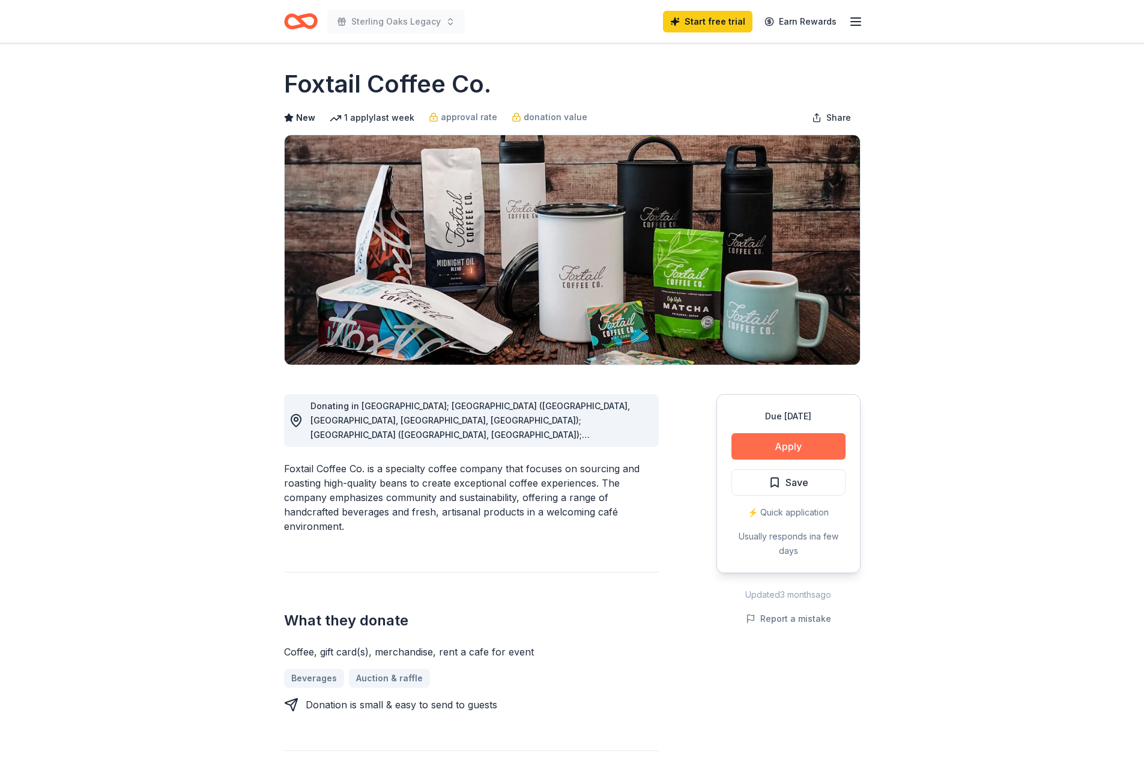
click at [812, 444] on button "Apply" at bounding box center [789, 446] width 114 height 26
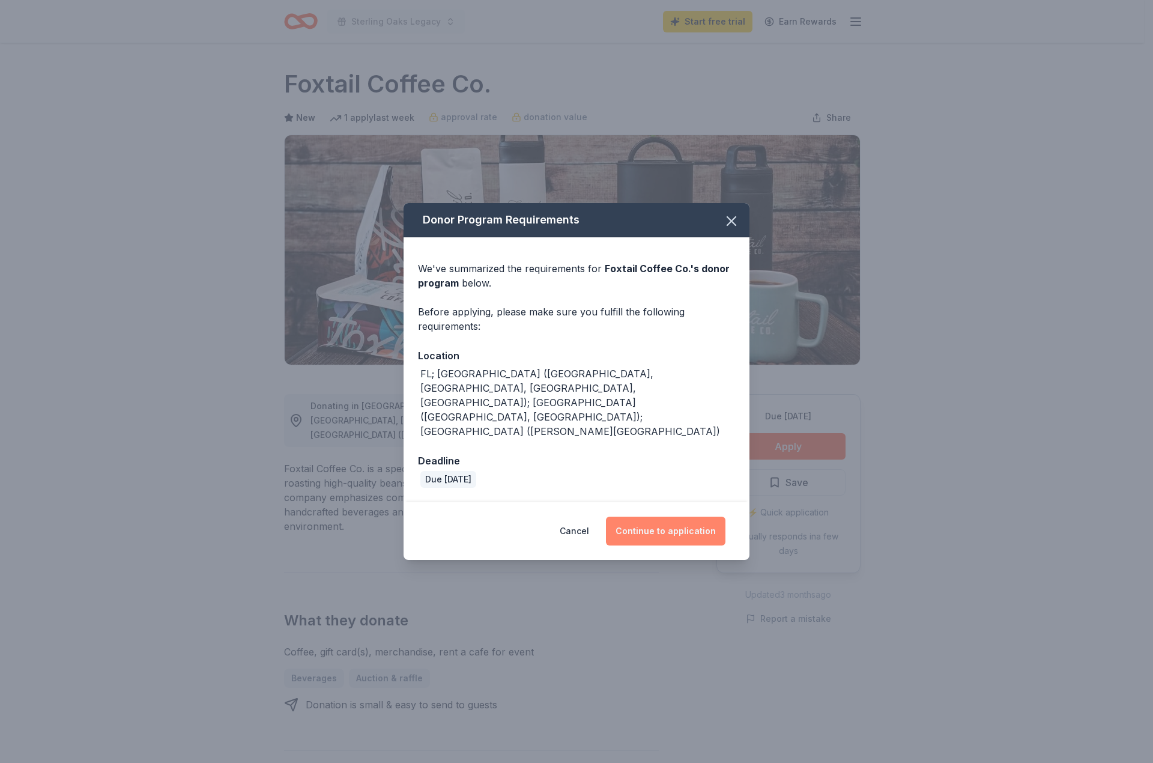
click at [696, 517] on button "Continue to application" at bounding box center [666, 531] width 120 height 29
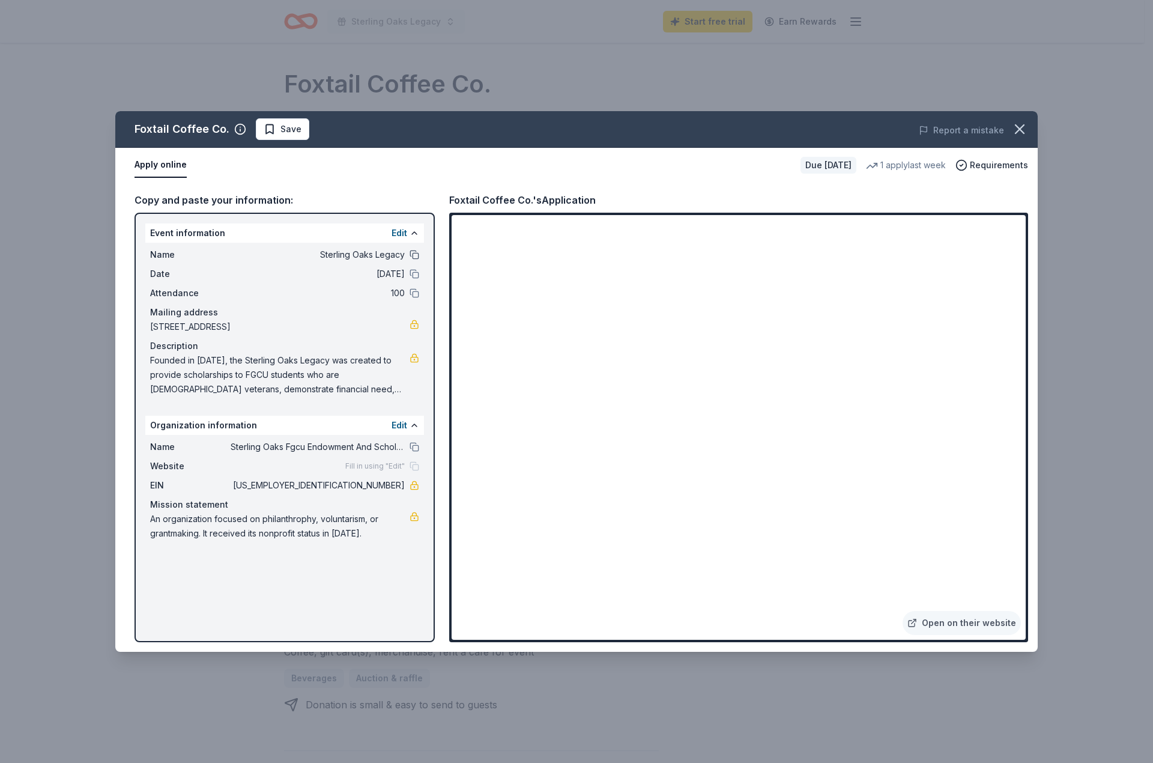
click at [411, 255] on button at bounding box center [415, 255] width 10 height 10
click at [414, 274] on button at bounding box center [415, 274] width 10 height 10
click at [416, 293] on button at bounding box center [415, 293] width 10 height 10
click at [412, 448] on button at bounding box center [415, 447] width 10 height 10
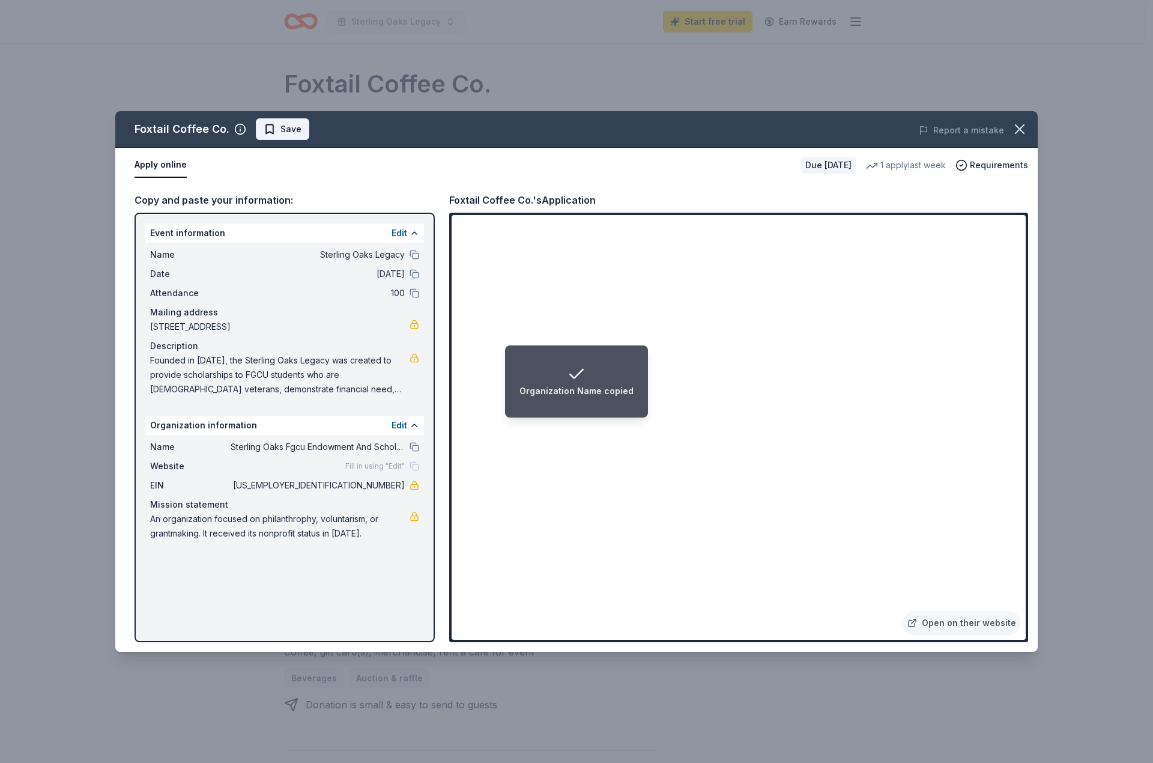
click at [281, 133] on span "Save" at bounding box center [291, 129] width 21 height 14
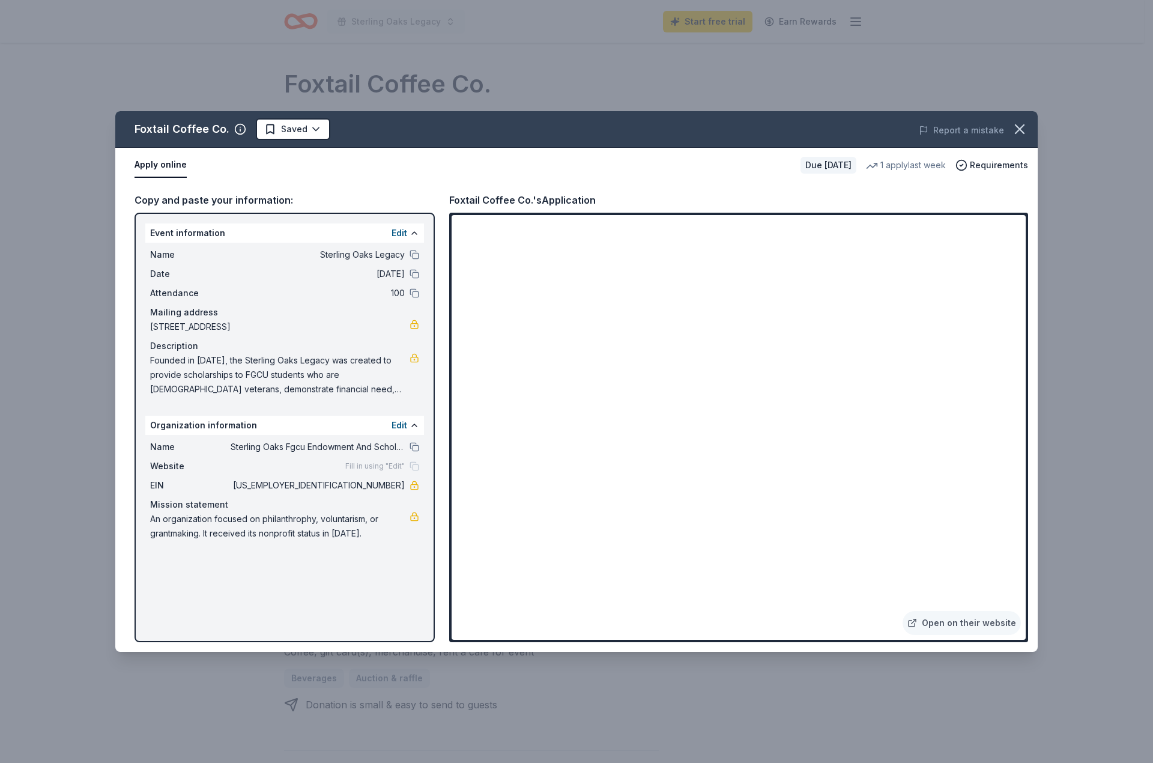
click at [1081, 124] on div "Foxtail Coffee Co. Saved Report a mistake Apply online Due in 164 days 1 apply …" at bounding box center [576, 381] width 1153 height 763
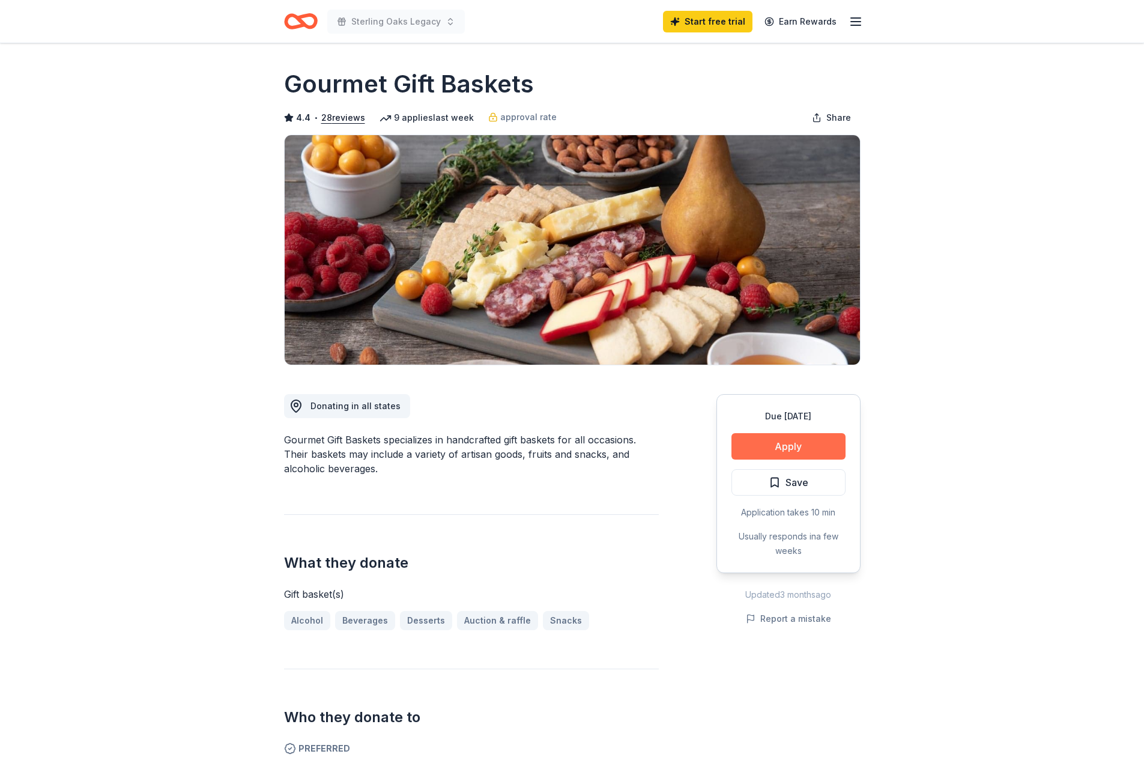
click at [772, 443] on button "Apply" at bounding box center [789, 446] width 114 height 26
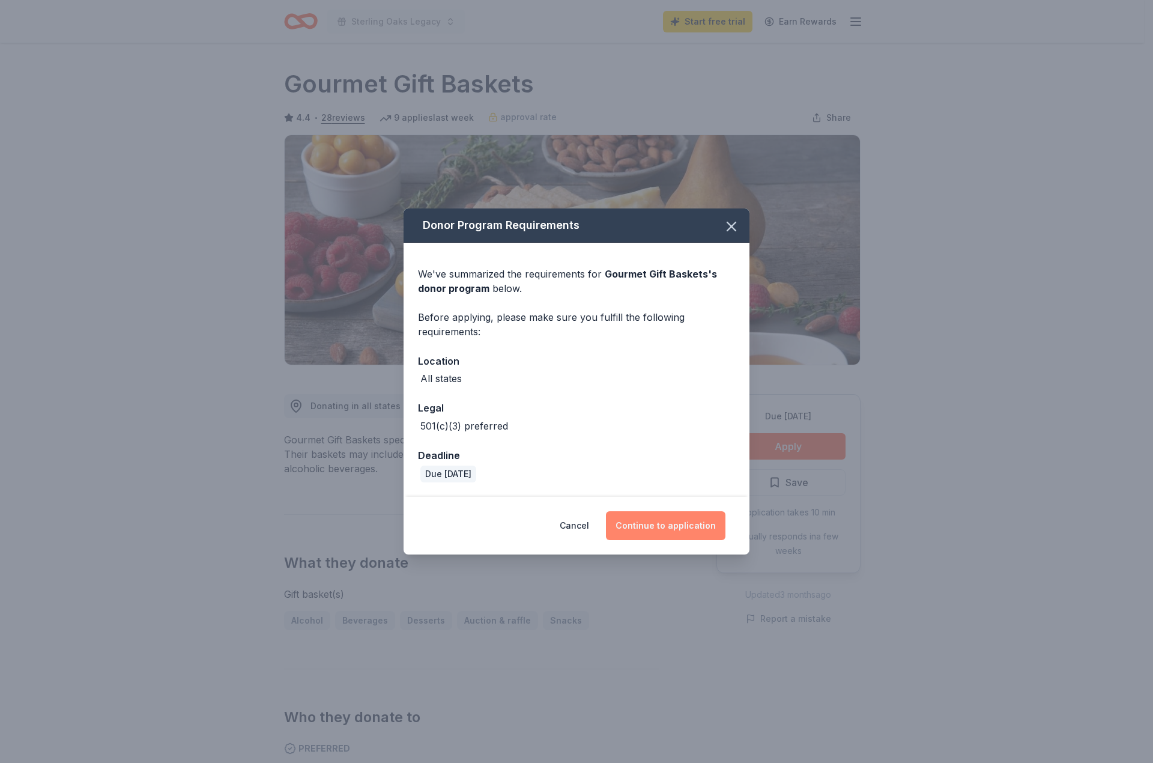
click at [669, 520] on button "Continue to application" at bounding box center [666, 525] width 120 height 29
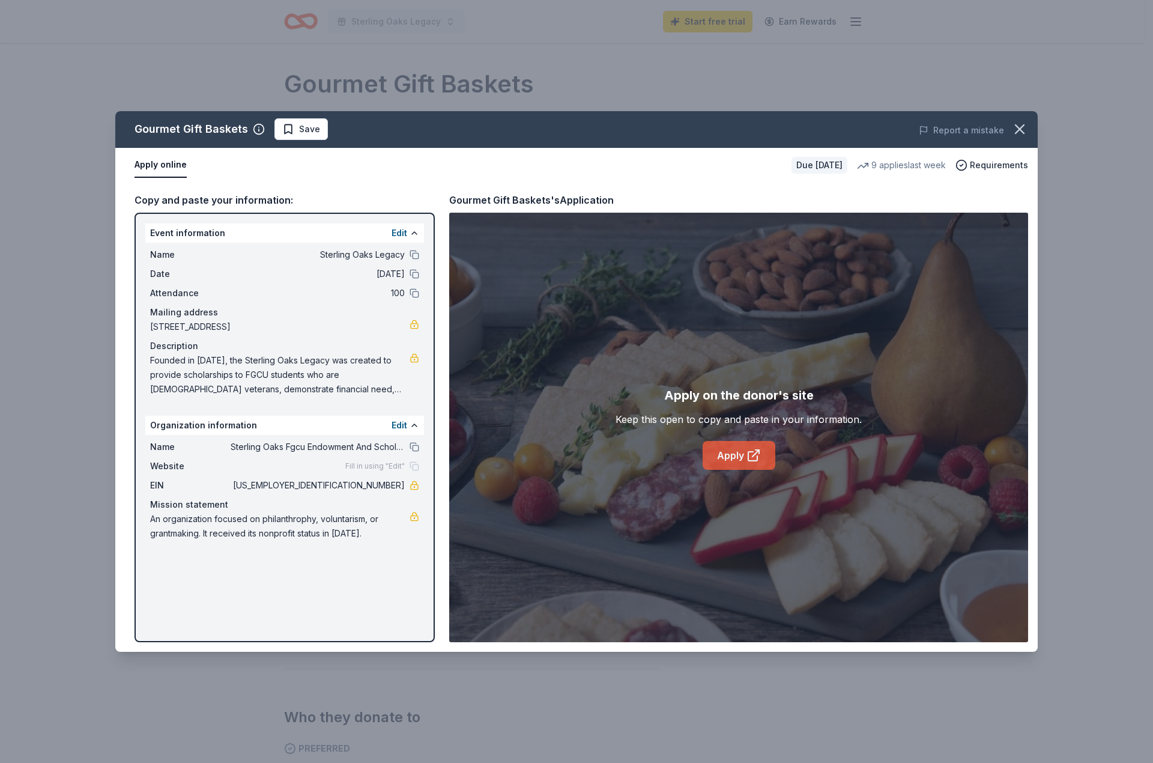
click at [756, 455] on icon at bounding box center [754, 455] width 14 height 14
